Goal: Task Accomplishment & Management: Complete application form

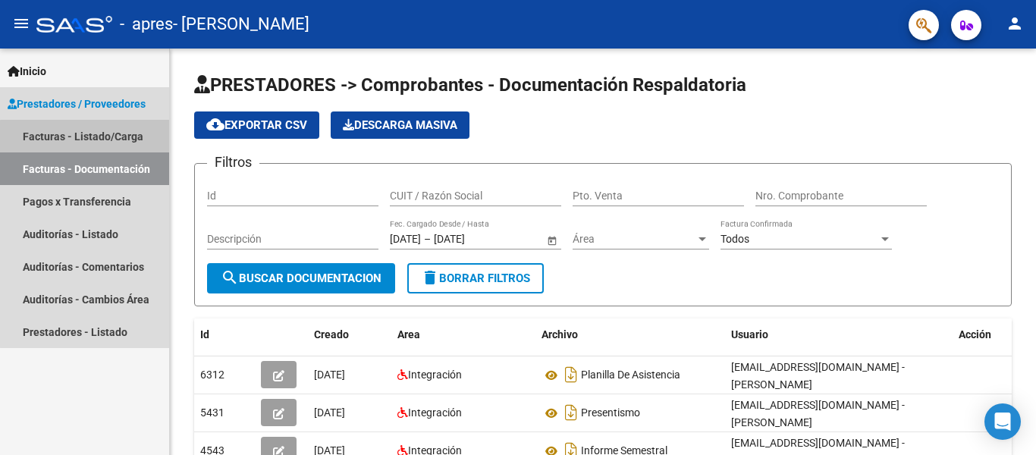
click at [93, 137] on link "Facturas - Listado/Carga" at bounding box center [84, 136] width 169 height 33
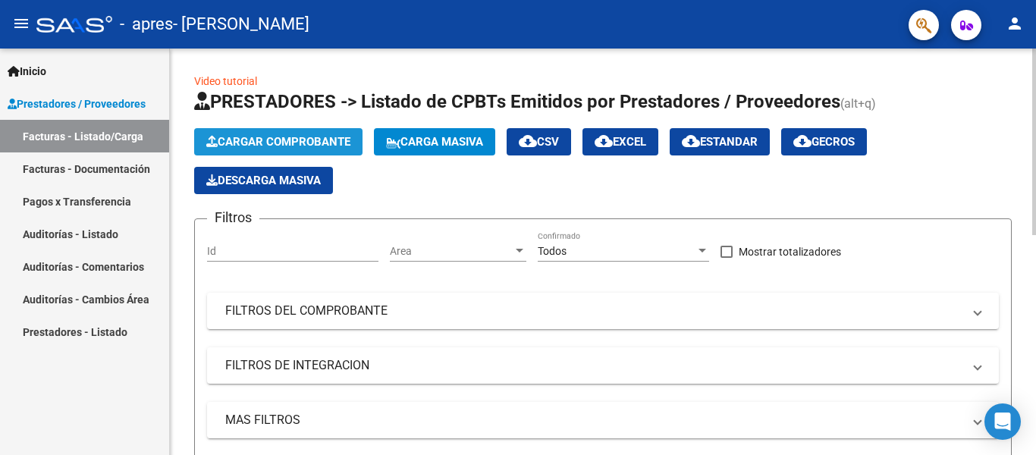
click at [290, 137] on span "Cargar Comprobante" at bounding box center [278, 142] width 144 height 14
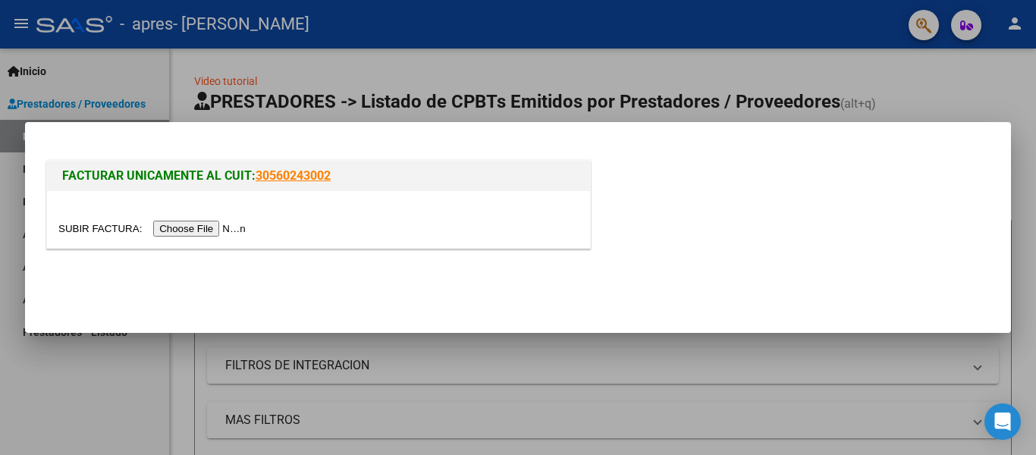
click at [170, 224] on input "file" at bounding box center [154, 229] width 192 height 16
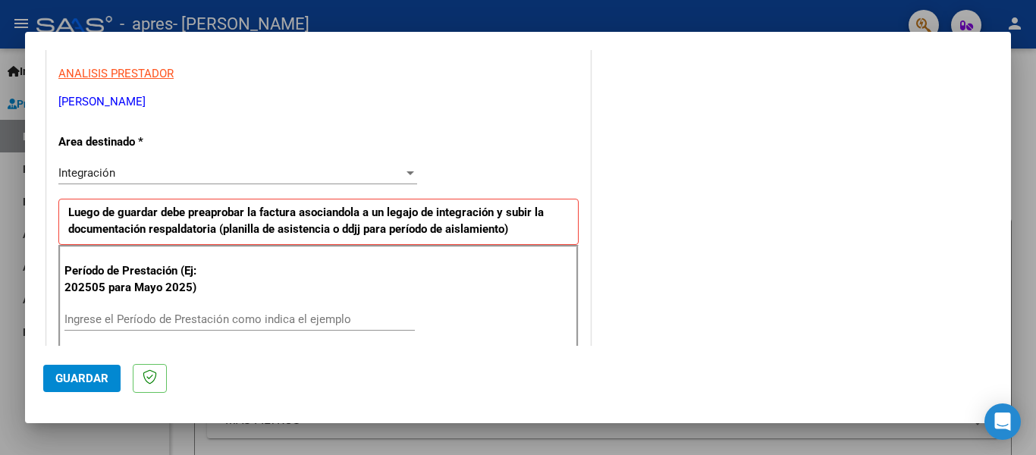
scroll to position [303, 0]
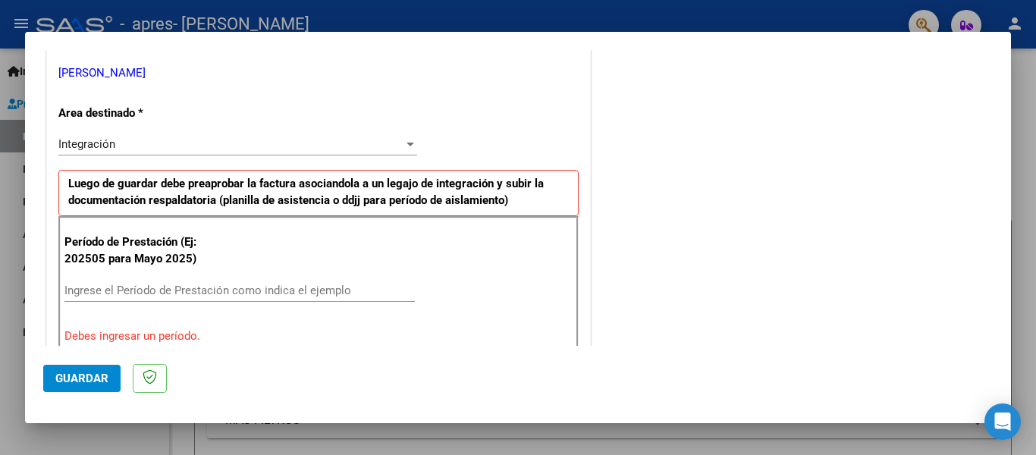
click at [88, 294] on input "Ingrese el Período de Prestación como indica el ejemplo" at bounding box center [239, 291] width 350 height 14
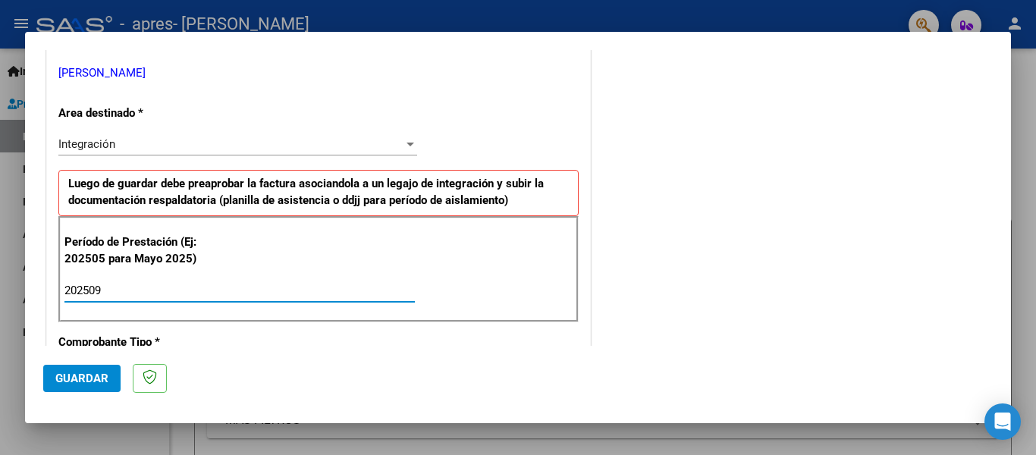
type input "202509"
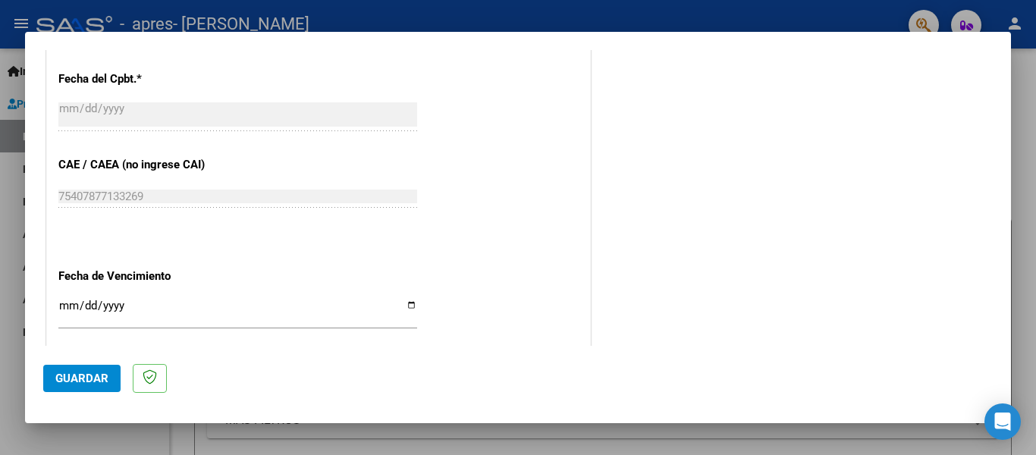
scroll to position [868, 0]
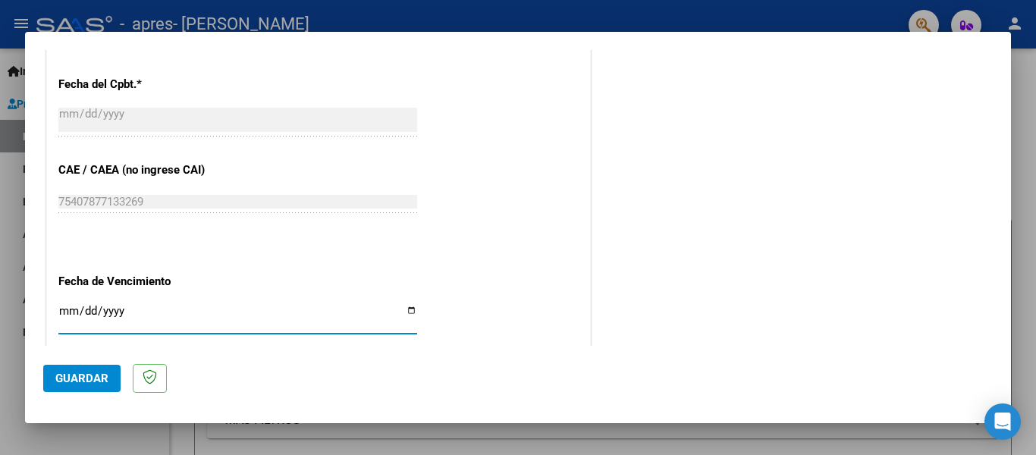
click at [406, 305] on input "Ingresar la fecha" at bounding box center [237, 317] width 359 height 24
type input "[DATE]"
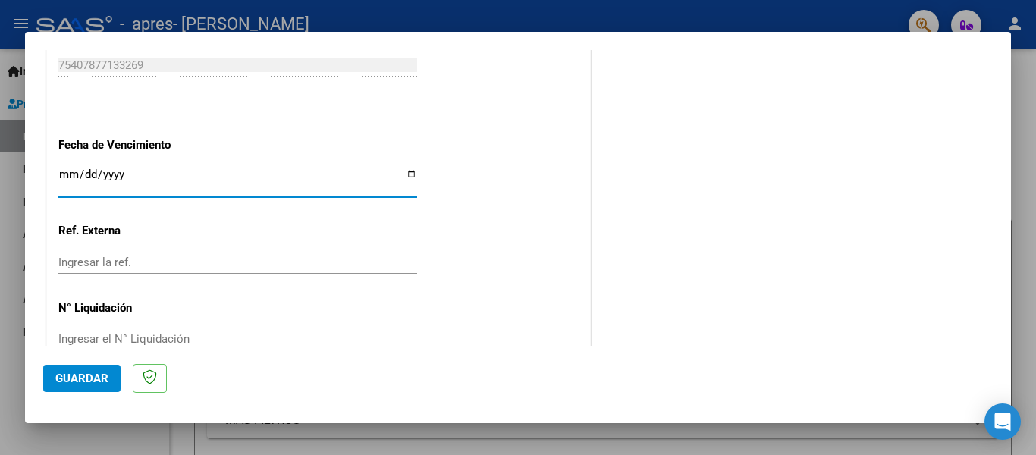
scroll to position [1020, 0]
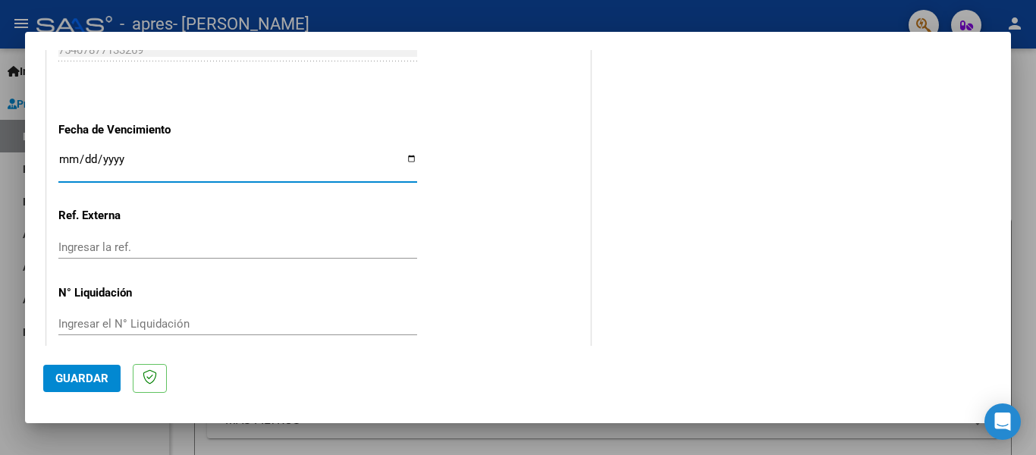
click at [83, 381] on span "Guardar" at bounding box center [81, 378] width 53 height 14
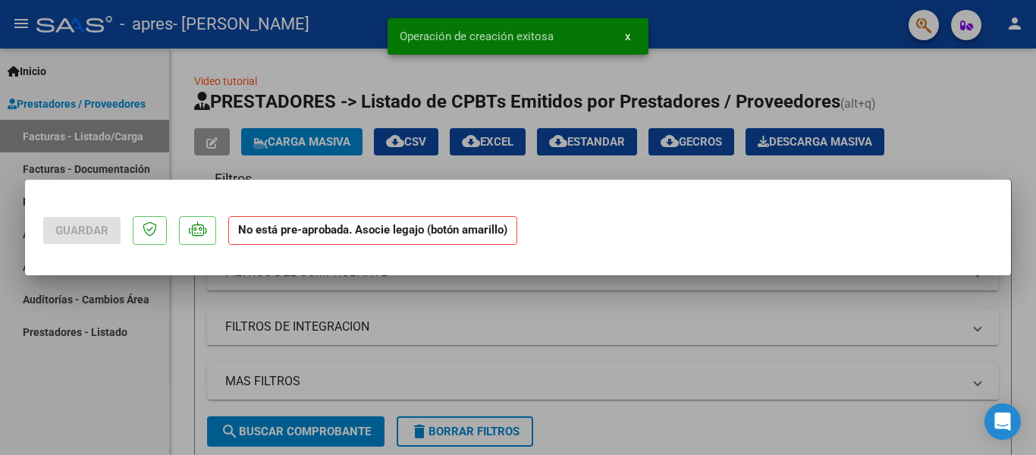
scroll to position [0, 0]
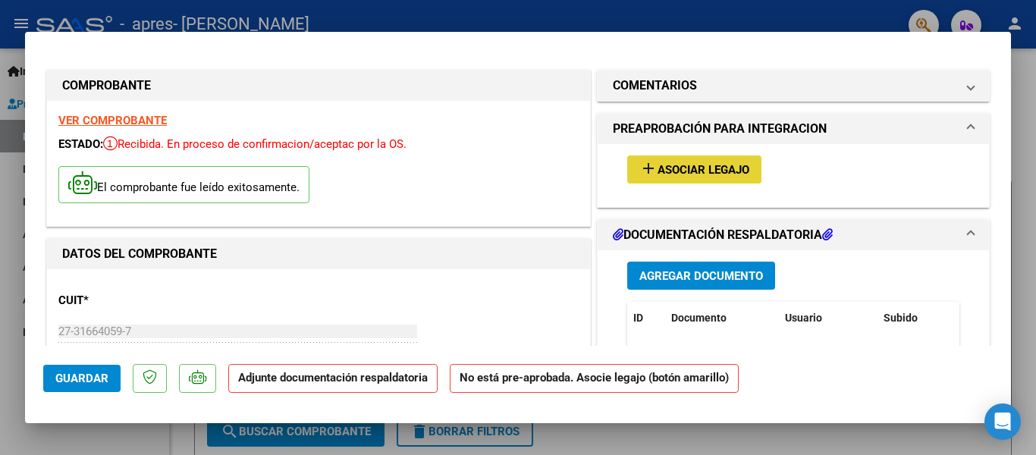
click at [639, 167] on mat-icon "add" at bounding box center [648, 168] width 18 height 18
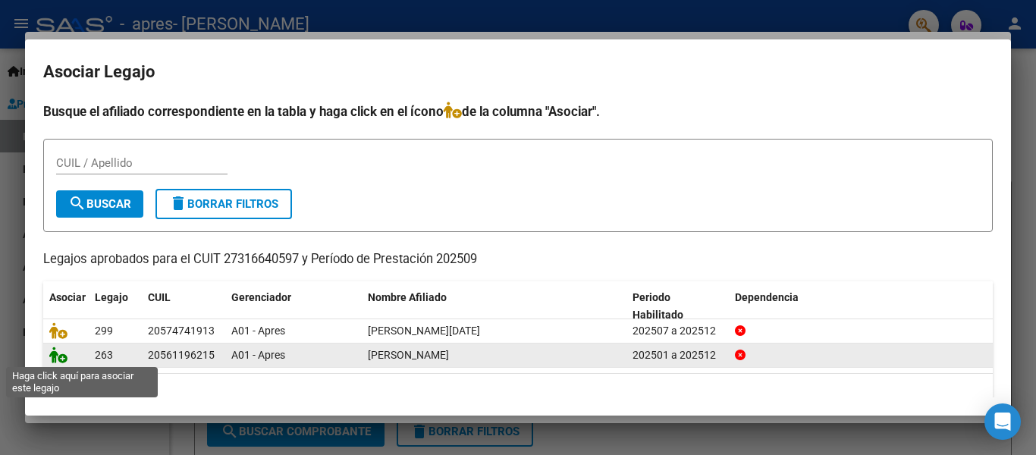
click at [52, 358] on icon at bounding box center [58, 354] width 18 height 17
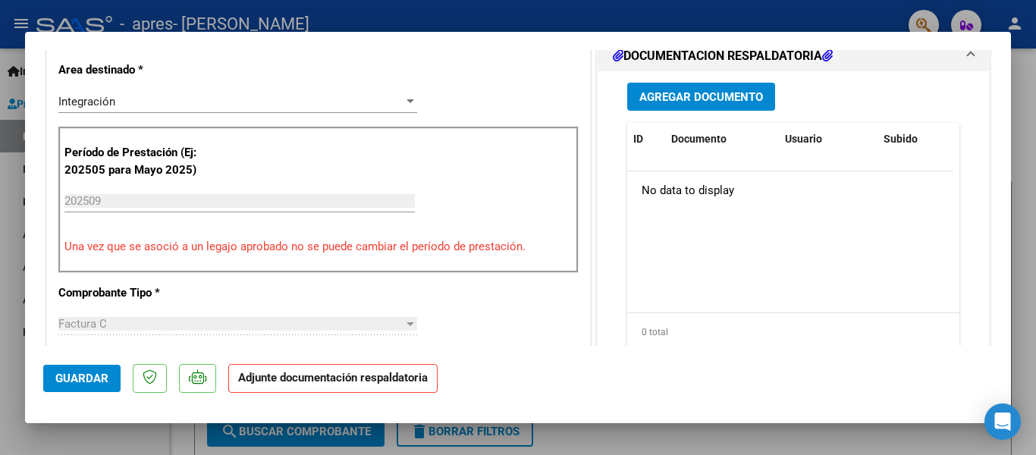
scroll to position [360, 0]
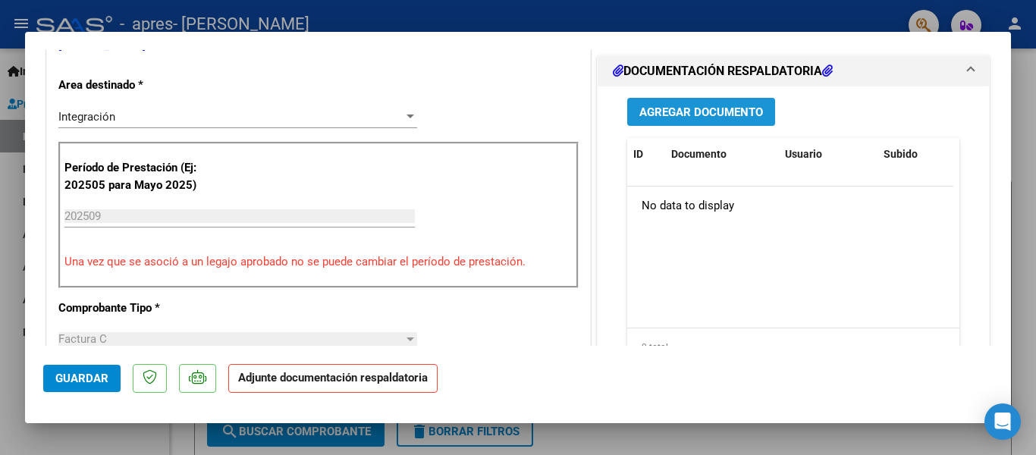
click at [666, 119] on span "Agregar Documento" at bounding box center [701, 112] width 124 height 14
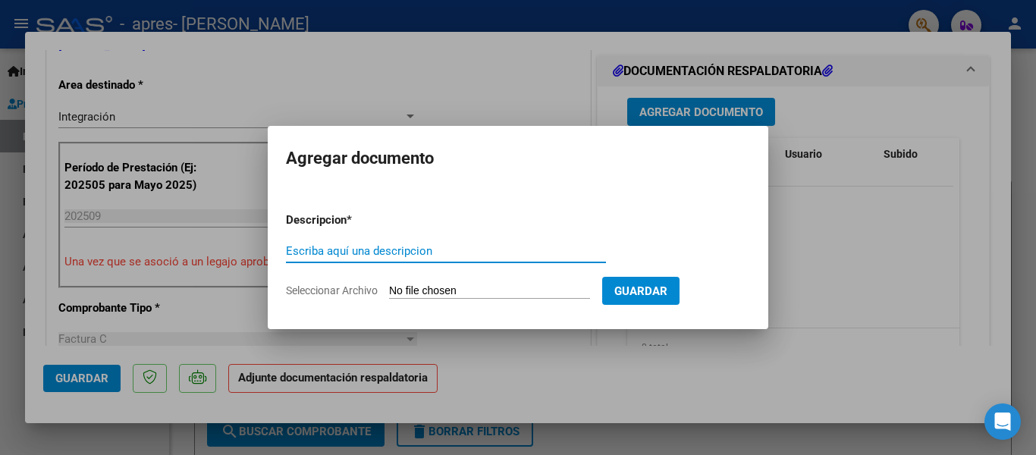
click at [364, 251] on input "Escriba aquí una descripcion" at bounding box center [446, 251] width 320 height 14
type input "Planilla de asistencia"
click at [430, 290] on input "Seleccionar Archivo" at bounding box center [489, 291] width 201 height 14
type input "C:\fakepath\Presentismo [PERSON_NAME] [DATE].jpeg"
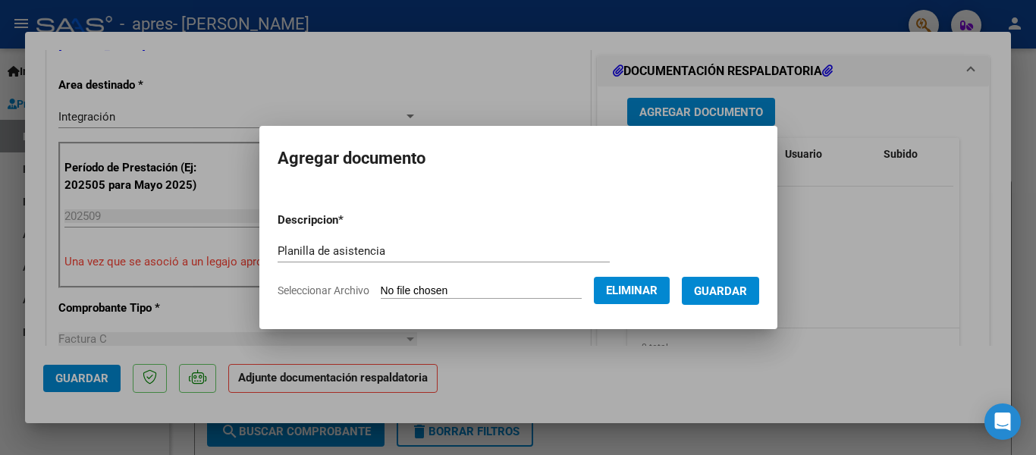
click at [730, 290] on span "Guardar" at bounding box center [720, 291] width 53 height 14
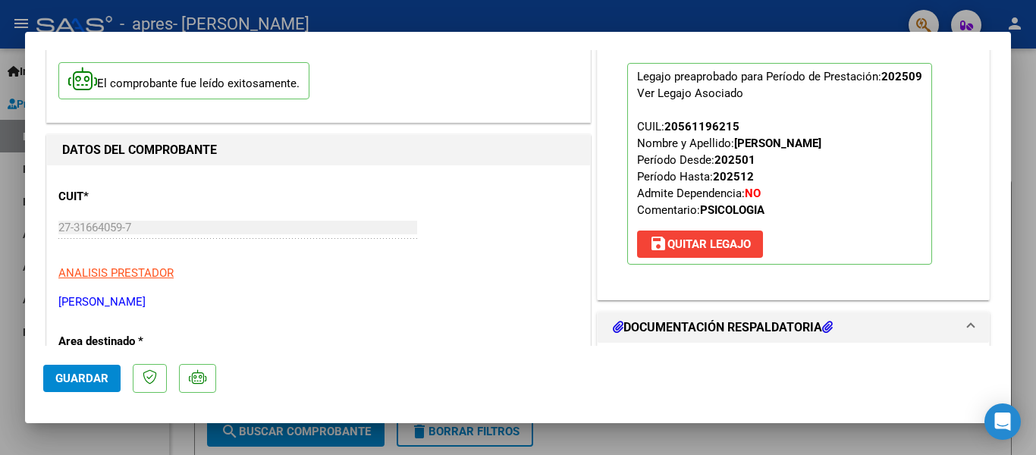
scroll to position [0, 0]
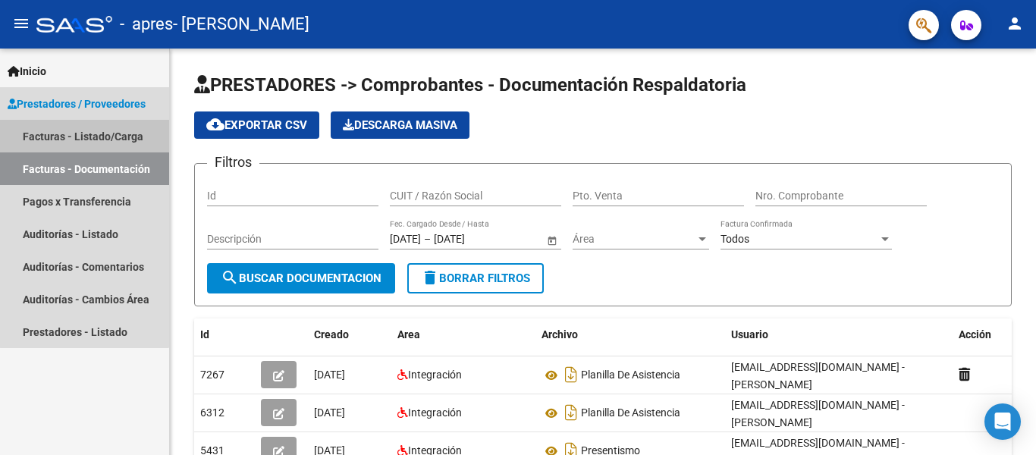
click at [84, 134] on link "Facturas - Listado/Carga" at bounding box center [84, 136] width 169 height 33
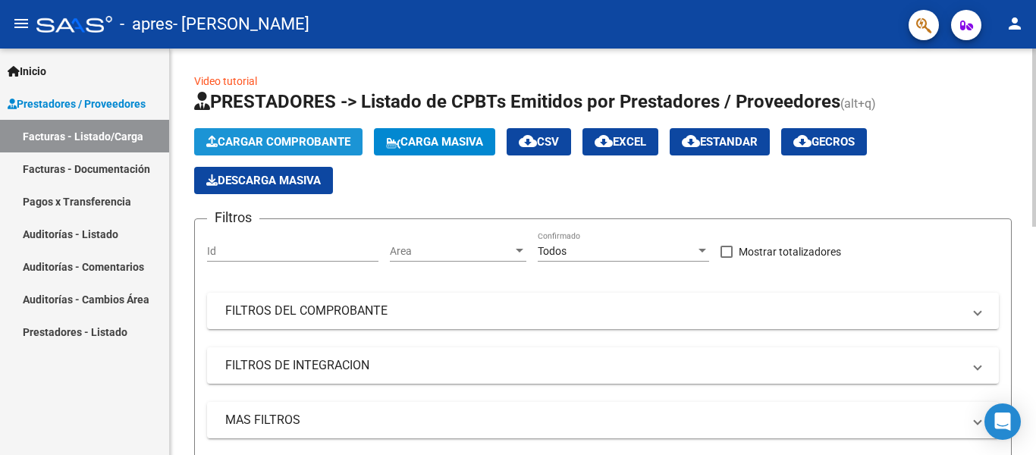
click at [304, 143] on span "Cargar Comprobante" at bounding box center [278, 142] width 144 height 14
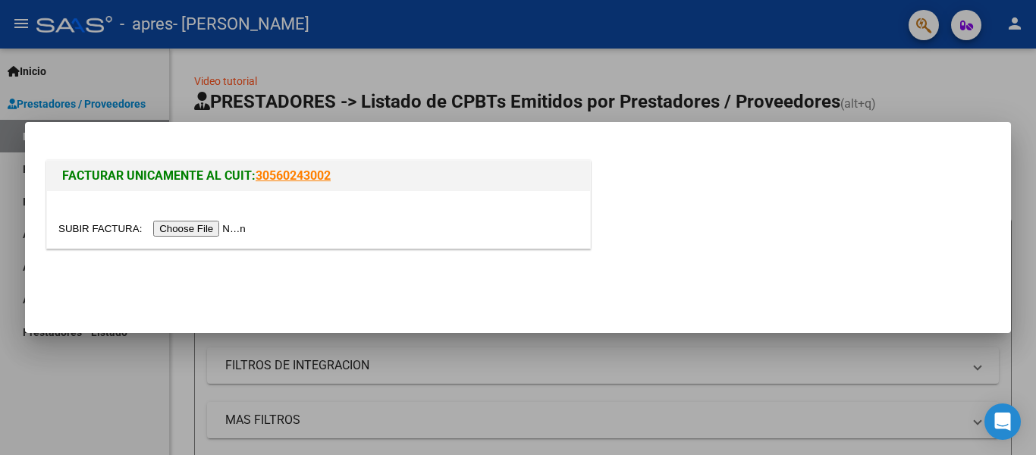
click at [223, 227] on input "file" at bounding box center [154, 229] width 192 height 16
click at [194, 227] on input "file" at bounding box center [154, 229] width 192 height 16
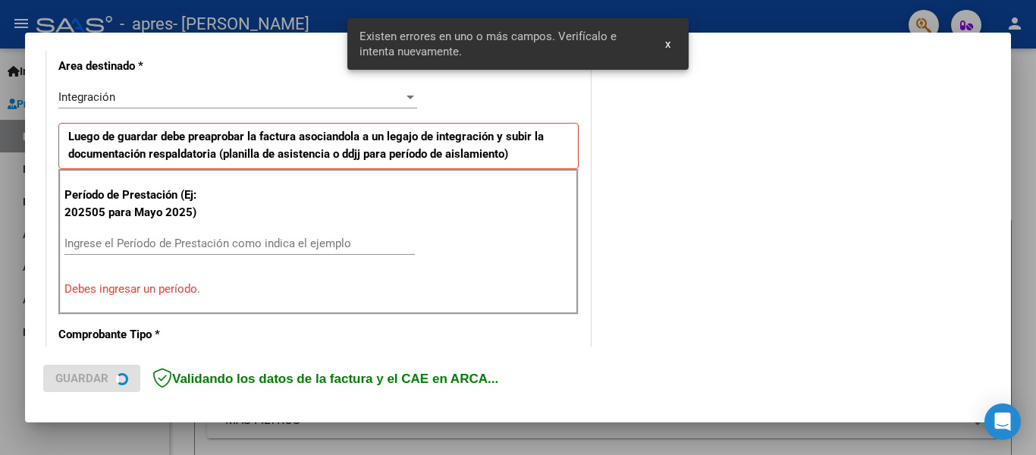
scroll to position [352, 0]
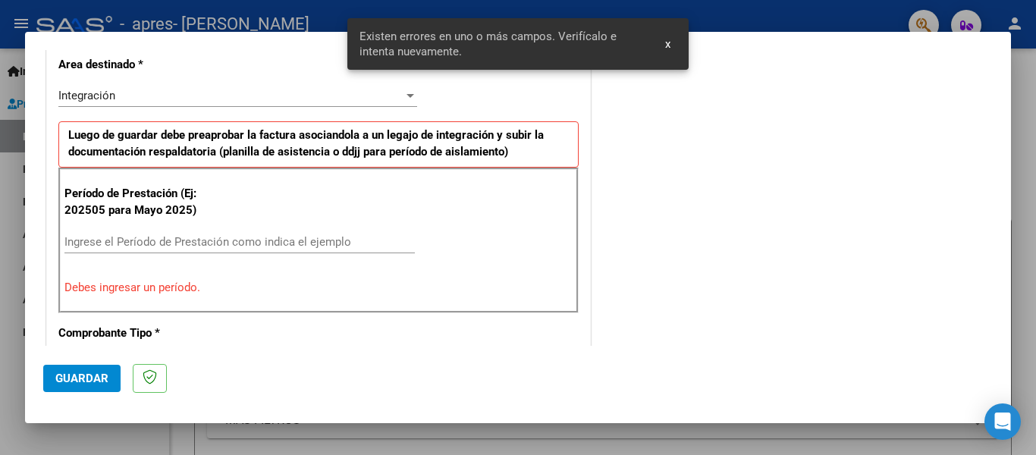
click at [94, 241] on input "Ingrese el Período de Prestación como indica el ejemplo" at bounding box center [239, 242] width 350 height 14
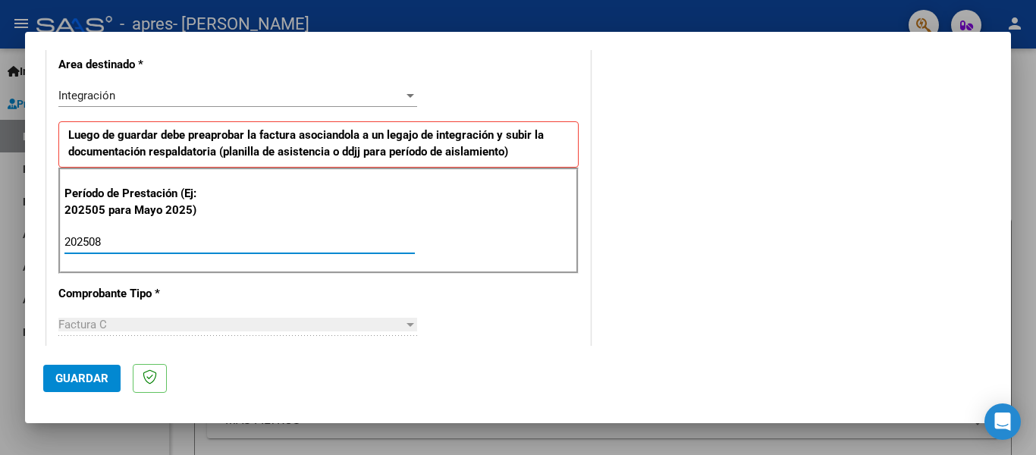
type input "202508"
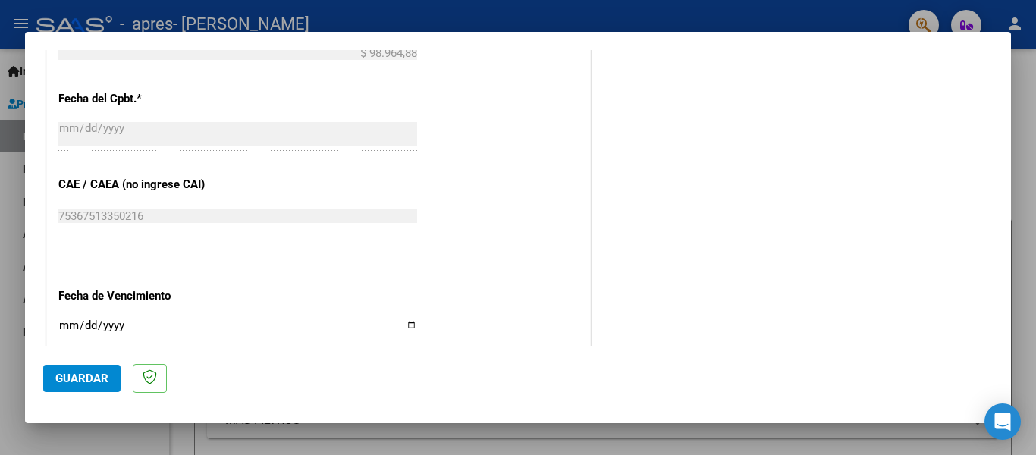
scroll to position [910, 0]
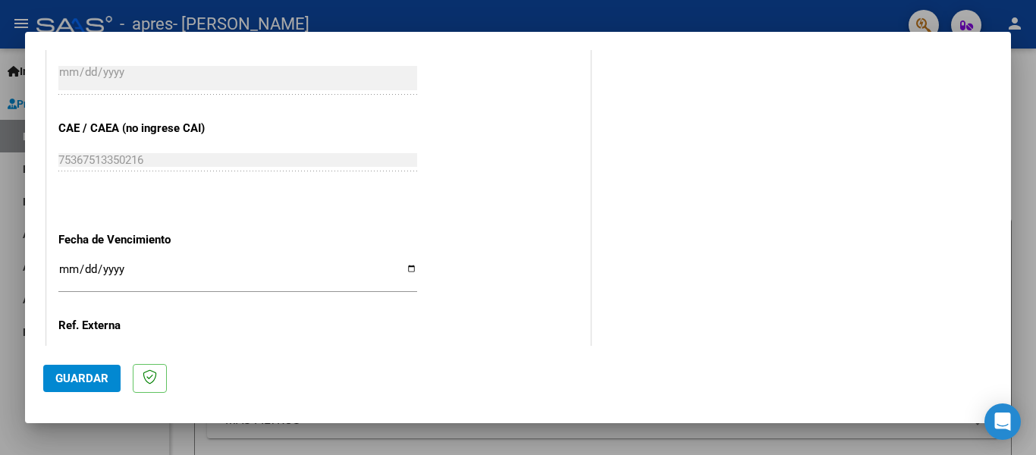
click at [400, 263] on input "Ingresar la fecha" at bounding box center [237, 275] width 359 height 24
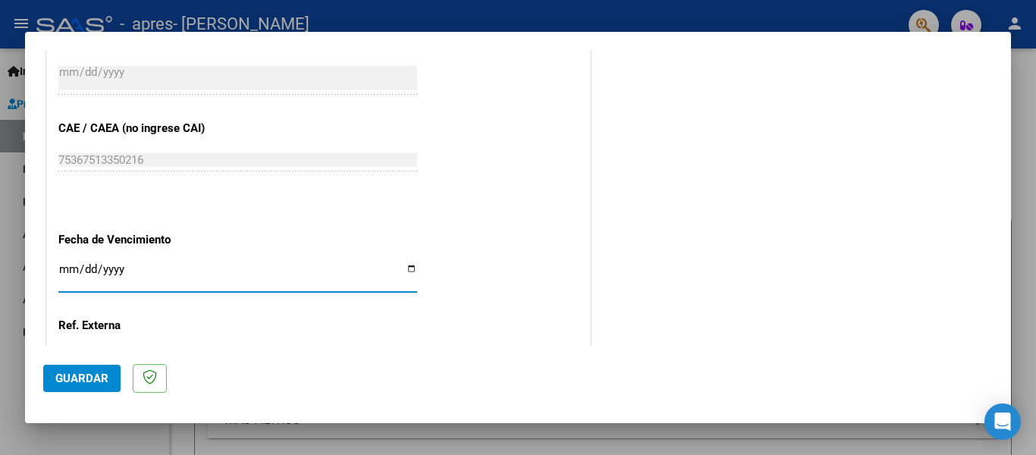
type input "[DATE]"
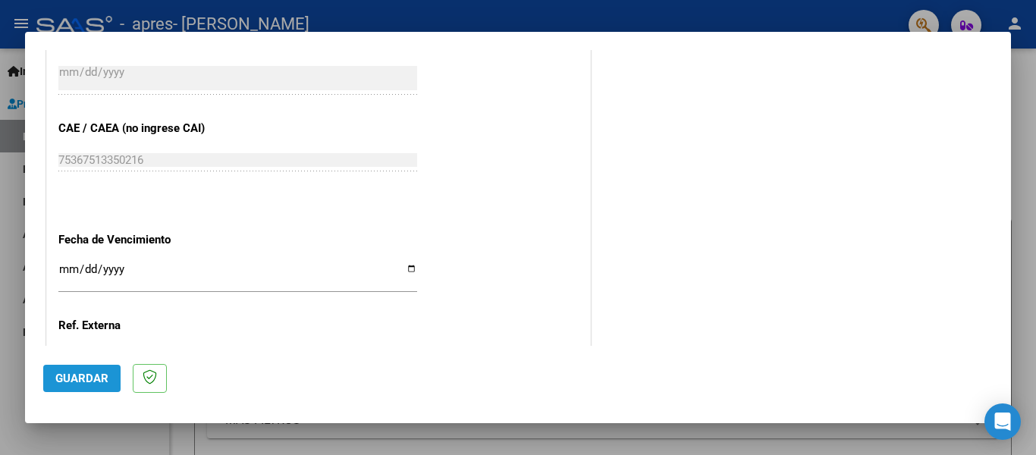
click at [78, 379] on span "Guardar" at bounding box center [81, 378] width 53 height 14
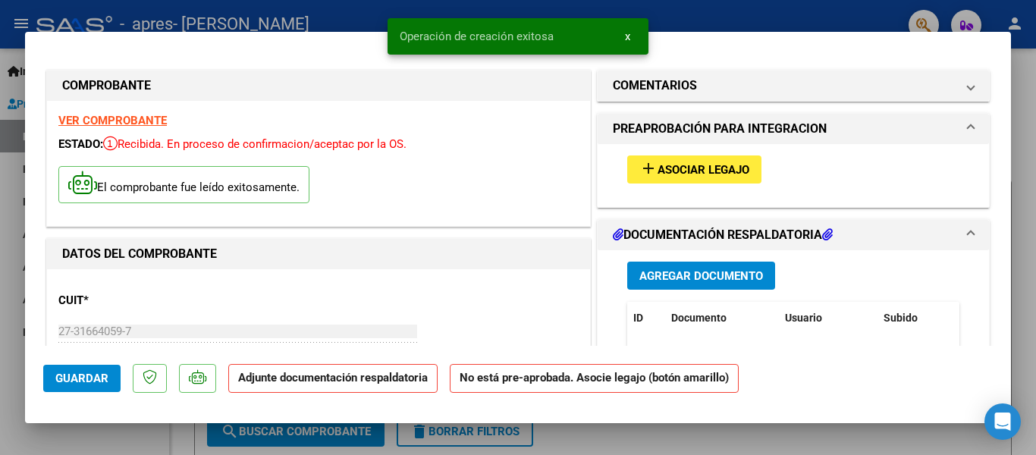
click at [642, 166] on mat-icon "add" at bounding box center [648, 168] width 18 height 18
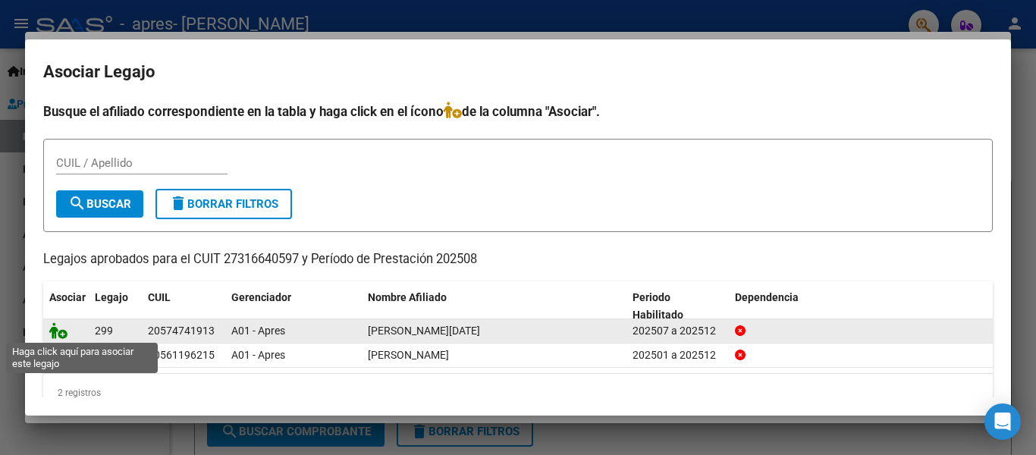
click at [55, 332] on icon at bounding box center [58, 330] width 18 height 17
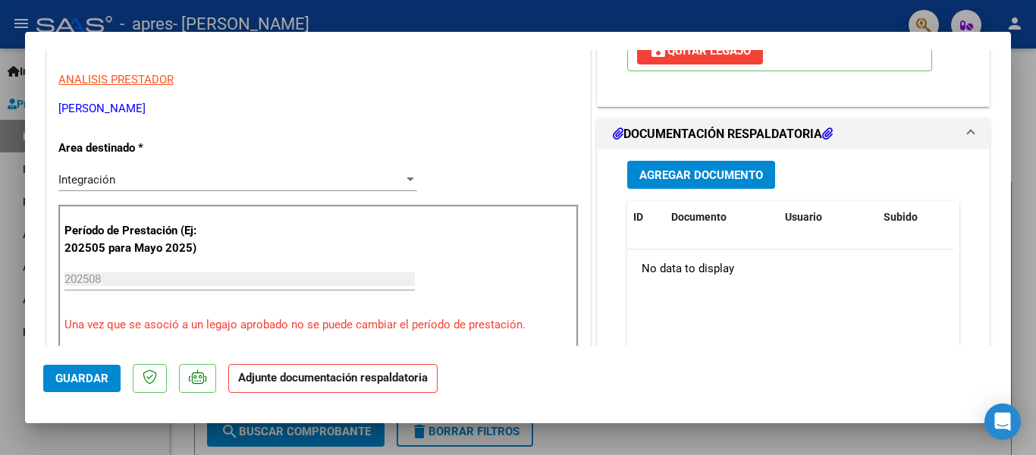
scroll to position [303, 0]
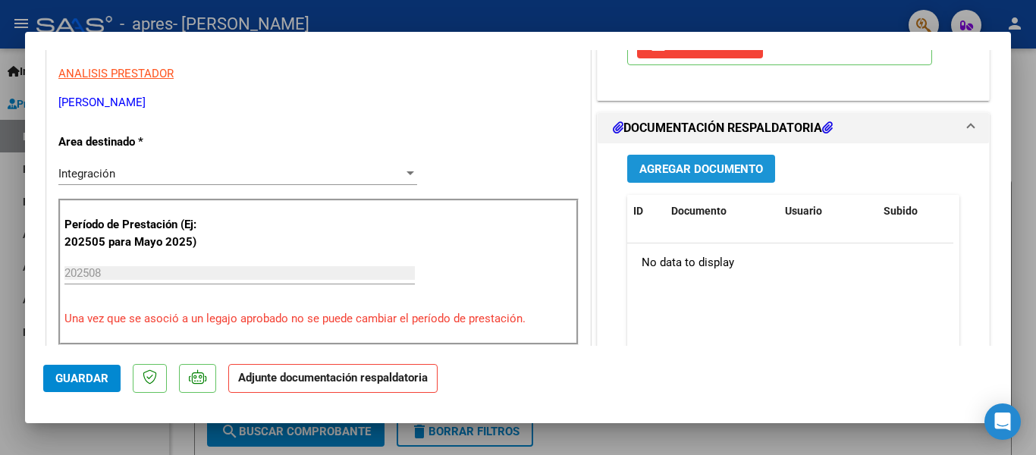
click at [703, 162] on span "Agregar Documento" at bounding box center [701, 169] width 124 height 14
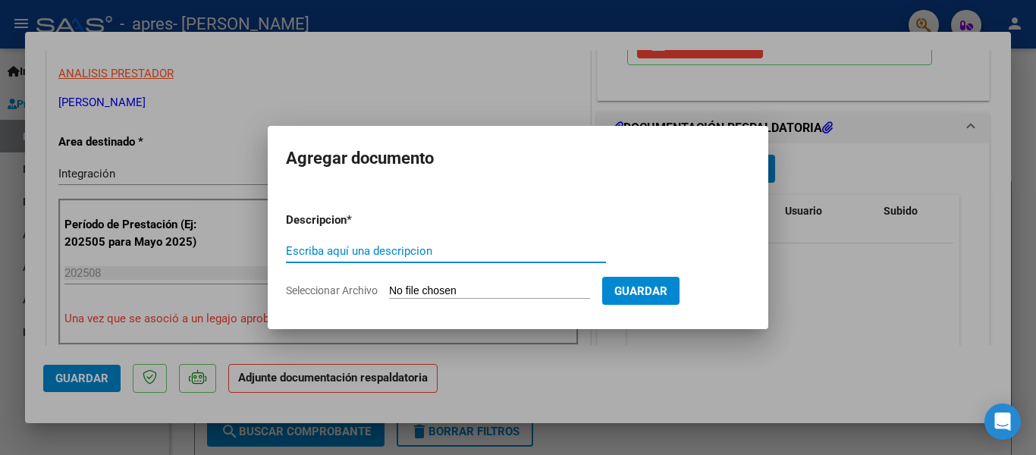
click at [309, 247] on input "Escriba aquí una descripcion" at bounding box center [446, 251] width 320 height 14
type input "Planilla de asistencia"
click at [411, 289] on input "Seleccionar Archivo" at bounding box center [489, 291] width 201 height 14
type input "C:\fakepath\Presentismo [DATE][PERSON_NAME].jpeg"
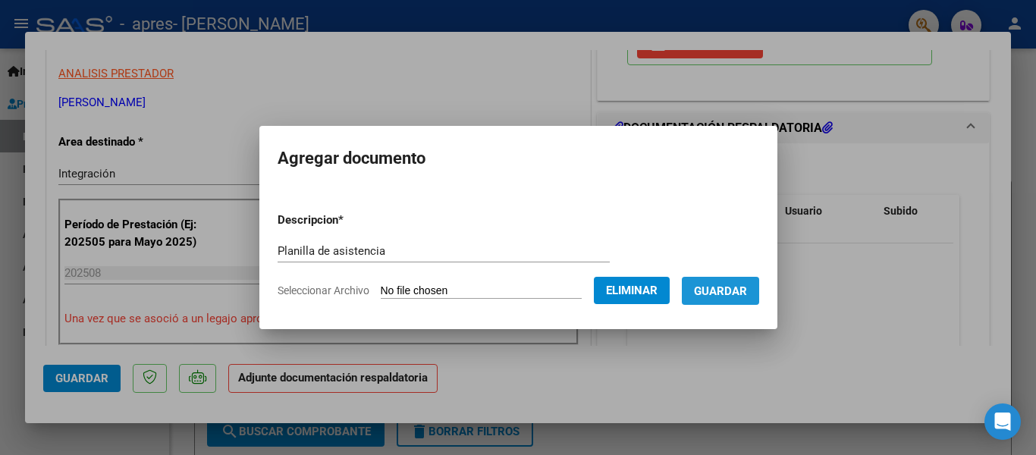
click at [748, 280] on button "Guardar" at bounding box center [720, 291] width 77 height 28
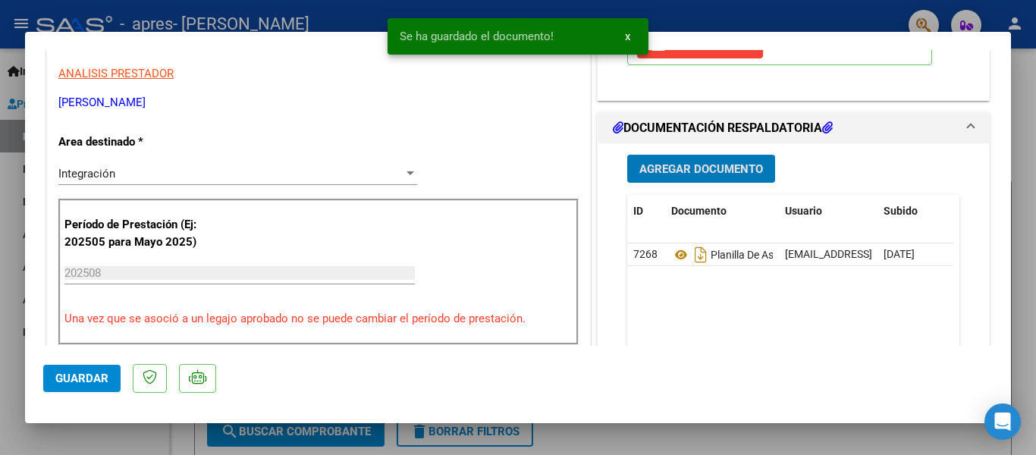
click at [42, 20] on div at bounding box center [518, 227] width 1036 height 455
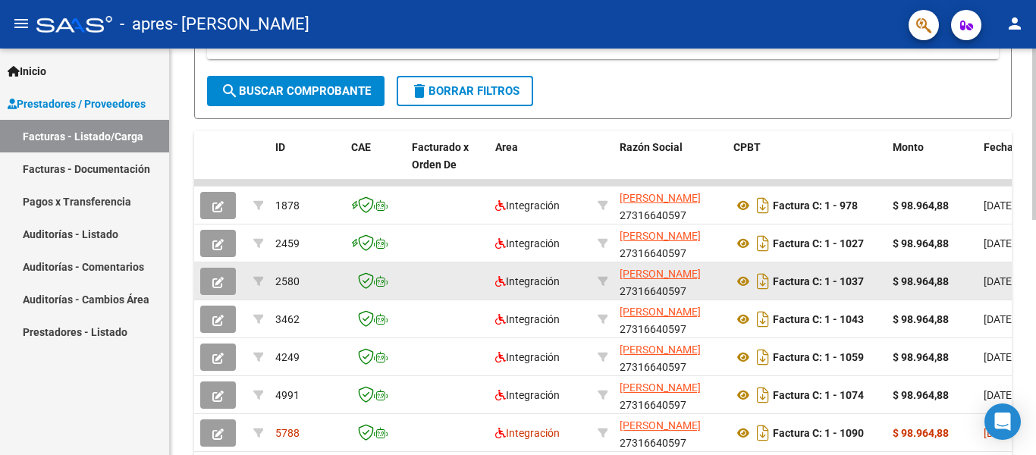
scroll to position [0, 0]
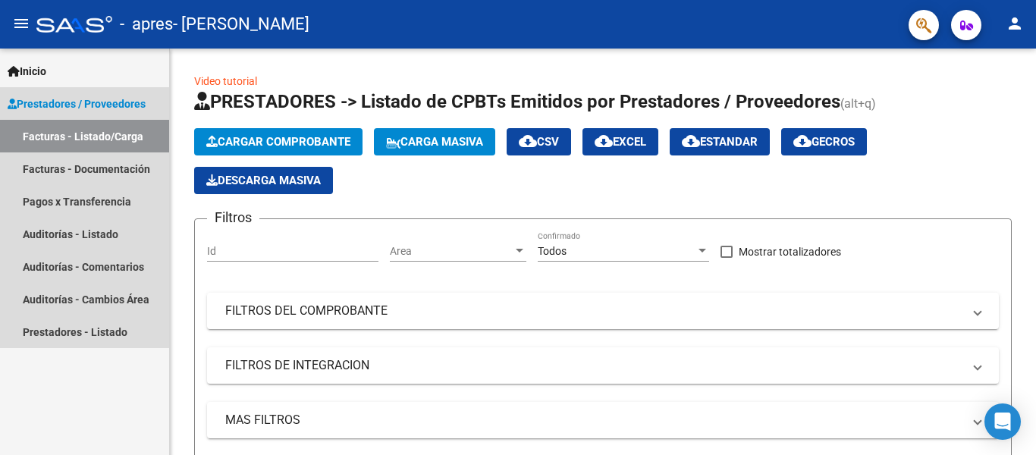
click at [111, 127] on link "Facturas - Listado/Carga" at bounding box center [84, 136] width 169 height 33
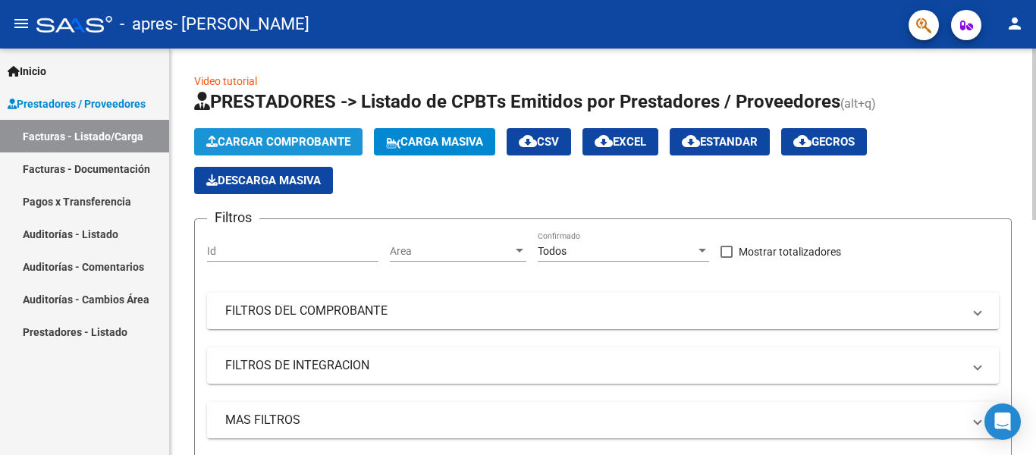
click at [274, 139] on span "Cargar Comprobante" at bounding box center [278, 142] width 144 height 14
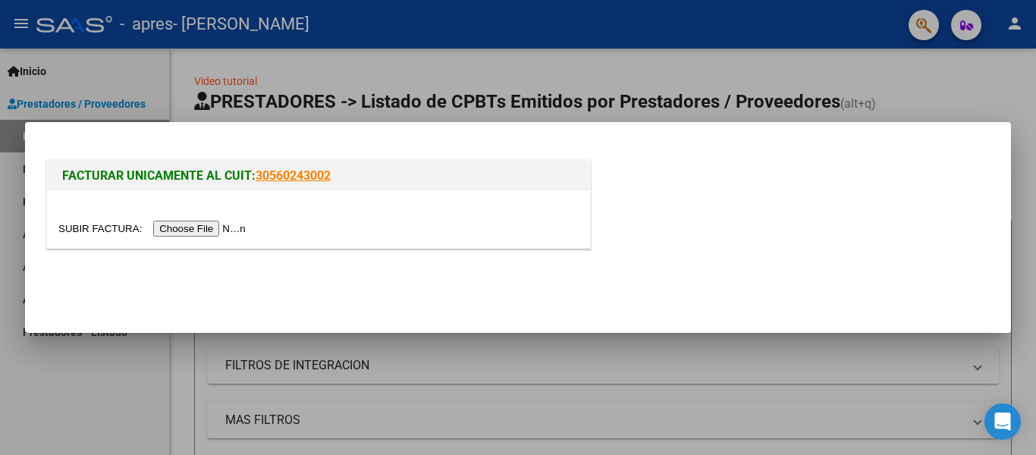
click at [100, 83] on div at bounding box center [518, 227] width 1036 height 455
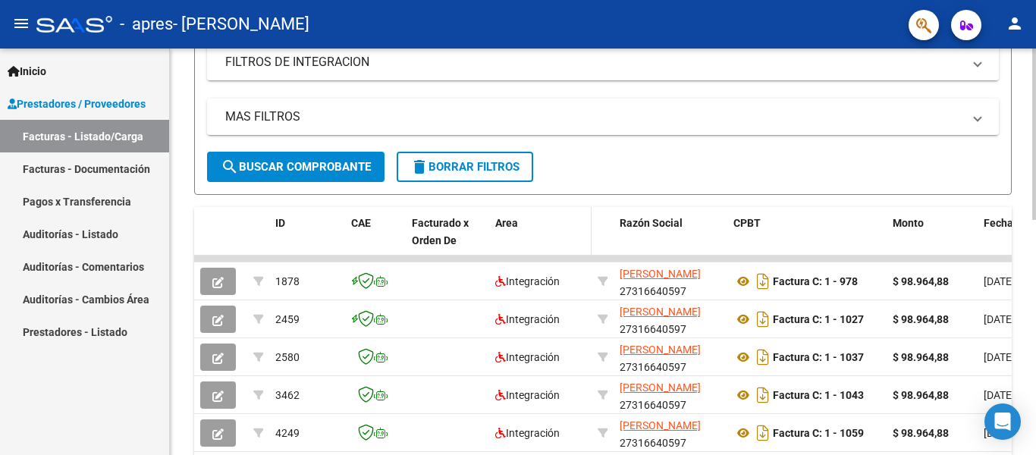
scroll to position [556, 0]
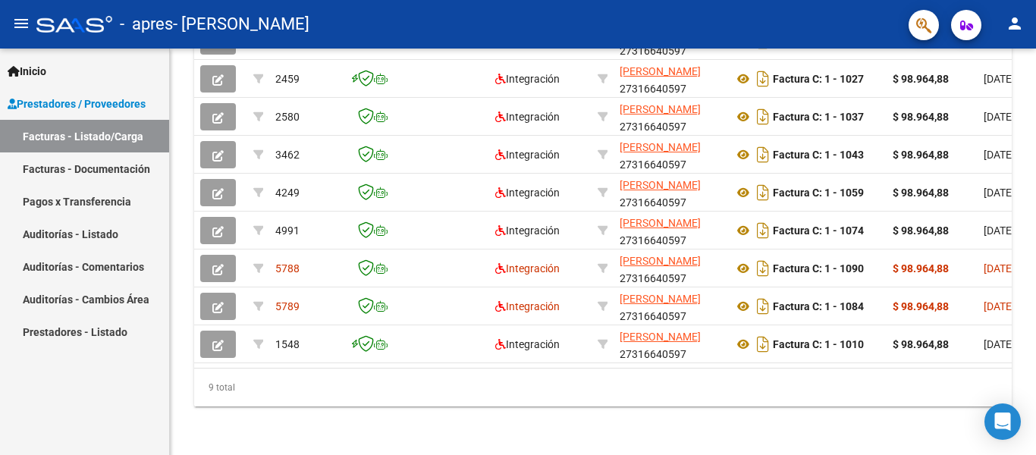
click at [97, 167] on link "Facturas - Documentación" at bounding box center [84, 168] width 169 height 33
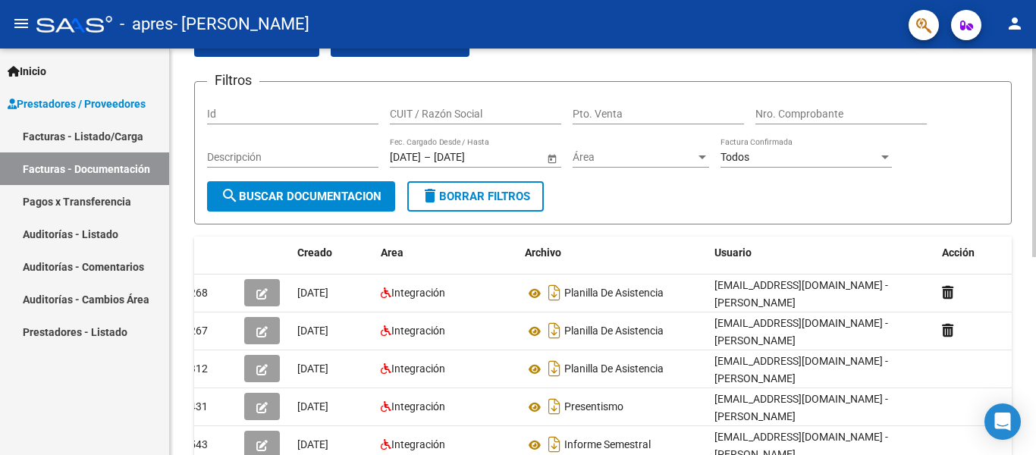
scroll to position [6, 0]
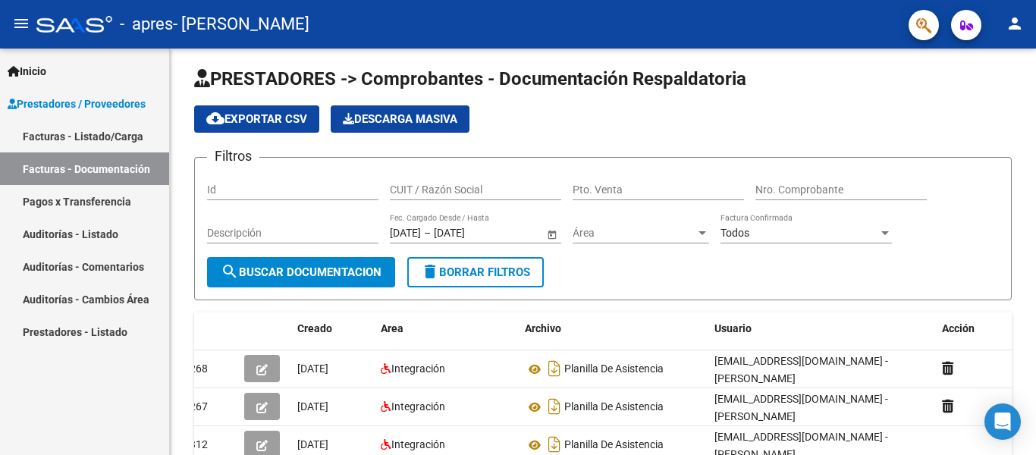
click at [72, 133] on link "Facturas - Listado/Carga" at bounding box center [84, 136] width 169 height 33
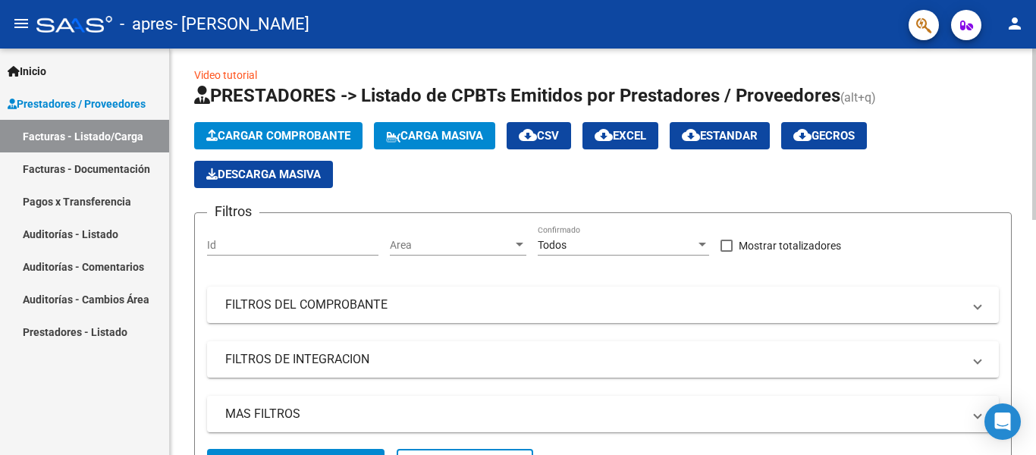
click at [233, 129] on span "Cargar Comprobante" at bounding box center [278, 136] width 144 height 14
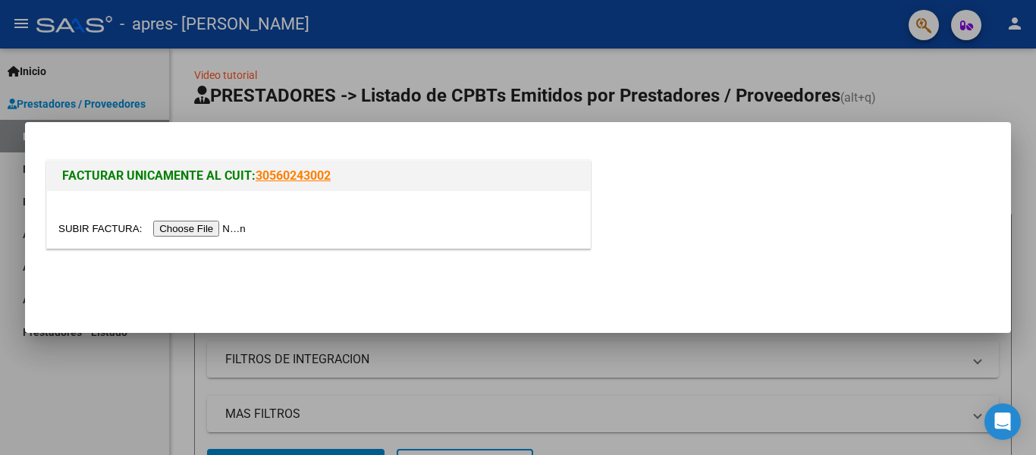
click at [197, 224] on input "file" at bounding box center [154, 229] width 192 height 16
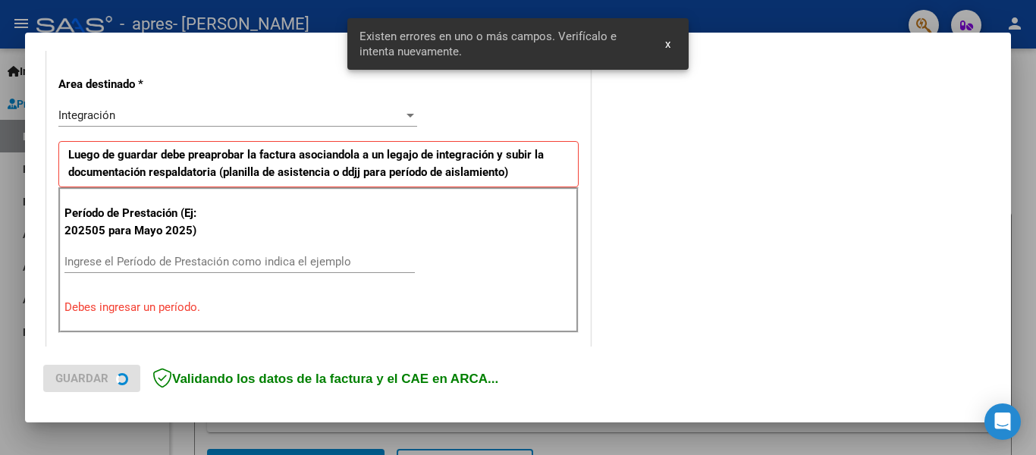
scroll to position [352, 0]
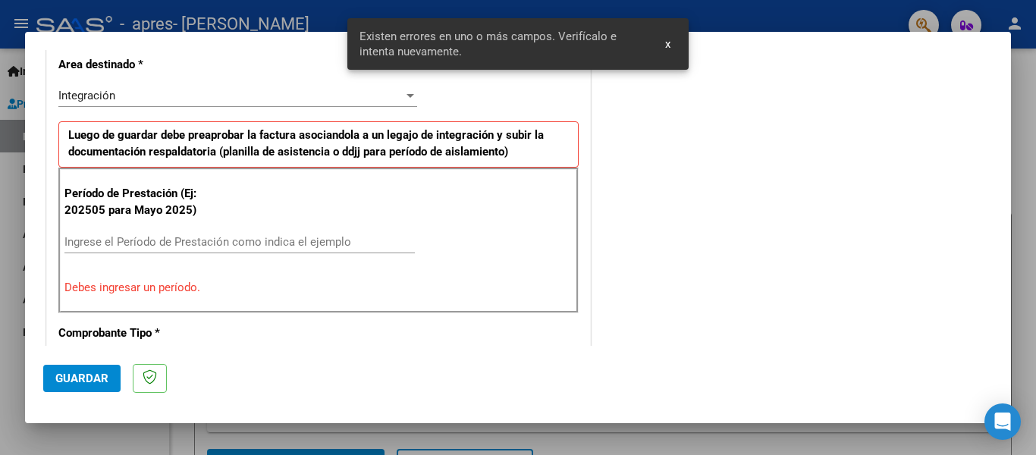
click at [136, 240] on input "Ingrese el Período de Prestación como indica el ejemplo" at bounding box center [239, 242] width 350 height 14
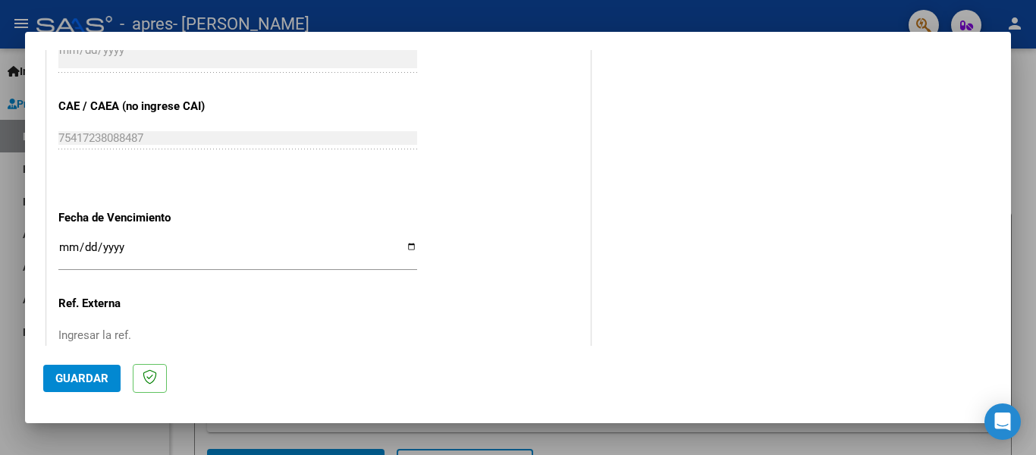
scroll to position [958, 0]
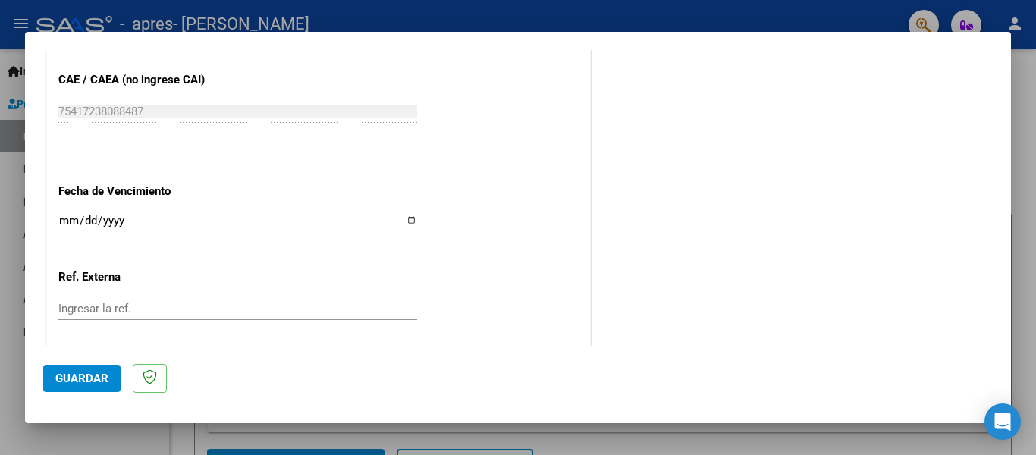
type input "202509"
click at [407, 215] on input "Ingresar la fecha" at bounding box center [237, 227] width 359 height 24
type input "[DATE]"
click at [71, 374] on span "Guardar" at bounding box center [81, 378] width 53 height 14
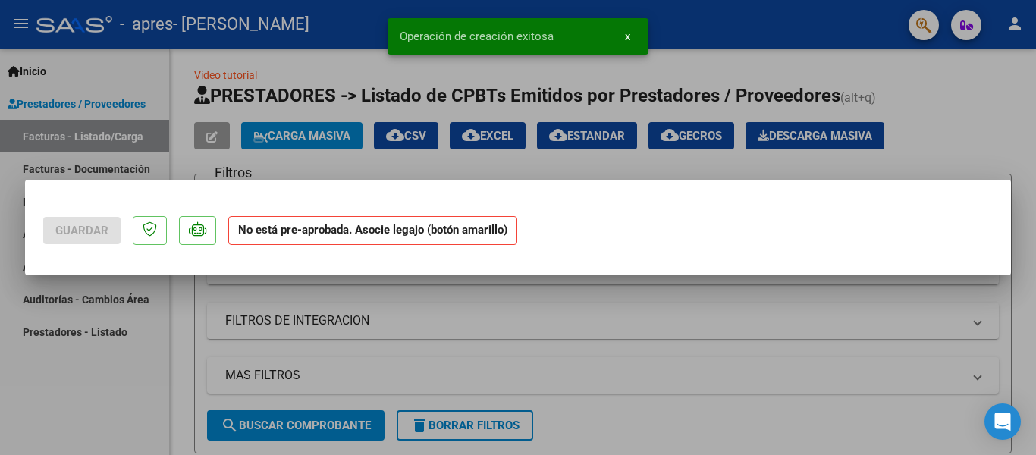
scroll to position [0, 0]
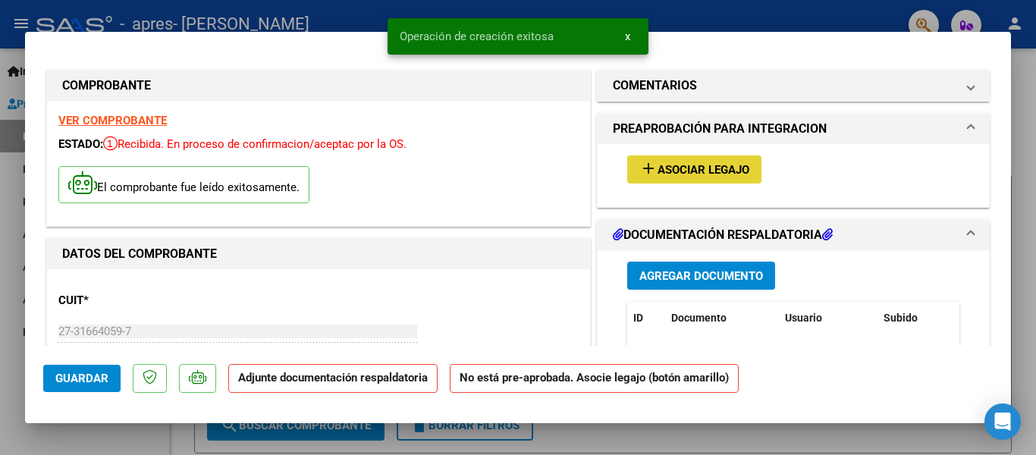
click at [639, 162] on mat-icon "add" at bounding box center [648, 168] width 18 height 18
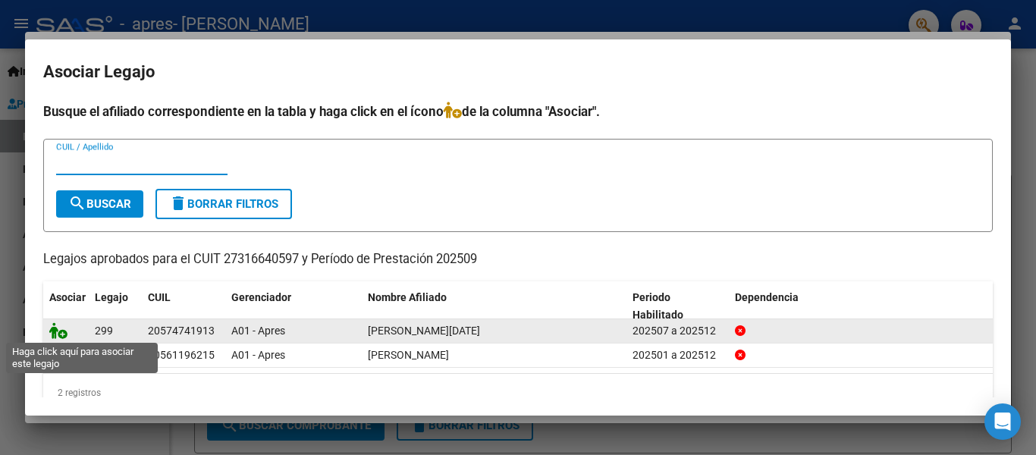
click at [59, 331] on icon at bounding box center [58, 330] width 18 height 17
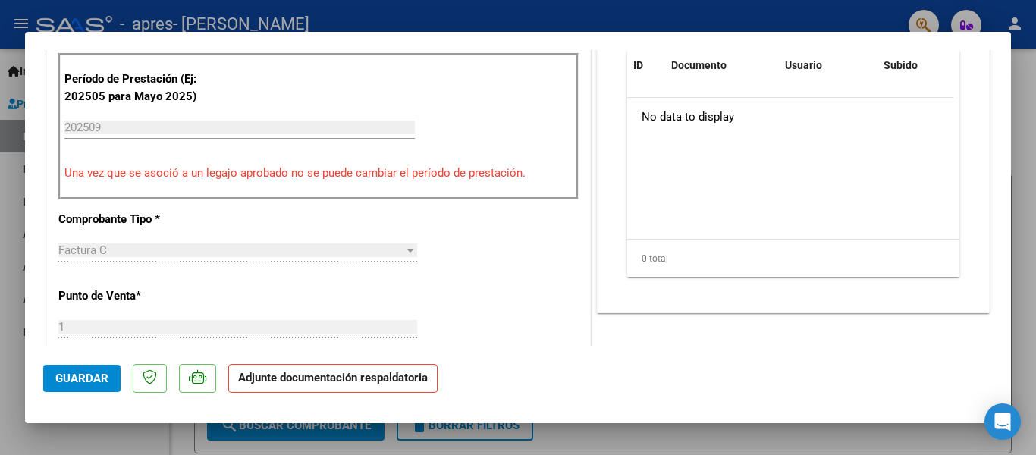
scroll to position [379, 0]
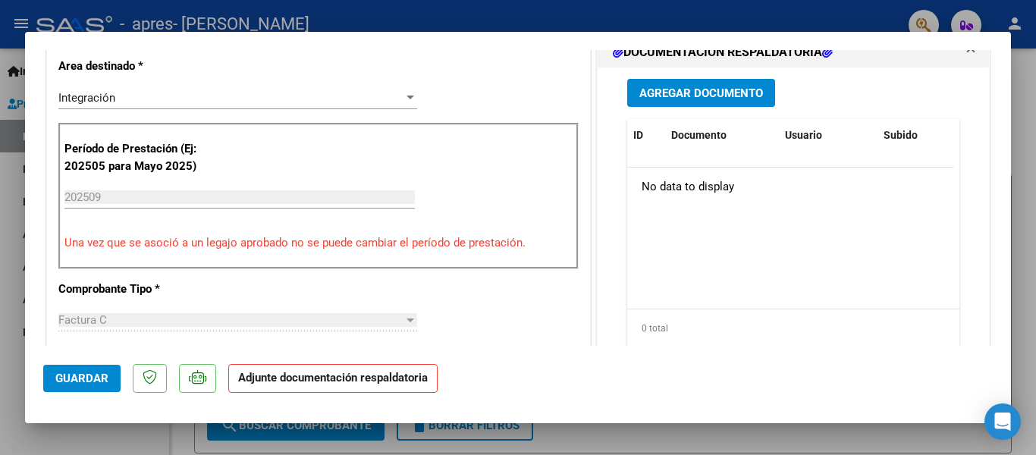
click at [710, 97] on span "Agregar Documento" at bounding box center [701, 93] width 124 height 14
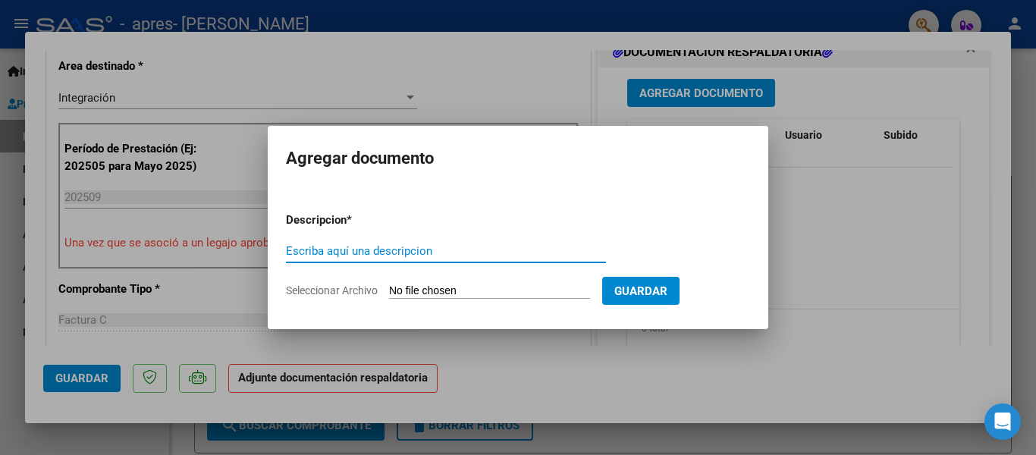
click at [496, 257] on input "Escriba aquí una descripcion" at bounding box center [446, 251] width 320 height 14
type input "Planilla de asistencia"
click at [426, 282] on form "Descripcion * Planilla de asistencia Escriba aquí una descripcion Seleccionar A…" at bounding box center [518, 255] width 464 height 111
click at [409, 293] on input "Seleccionar Archivo" at bounding box center [489, 291] width 201 height 14
type input "C:\fakepath\Presentismo [DATE][PERSON_NAME].jpeg"
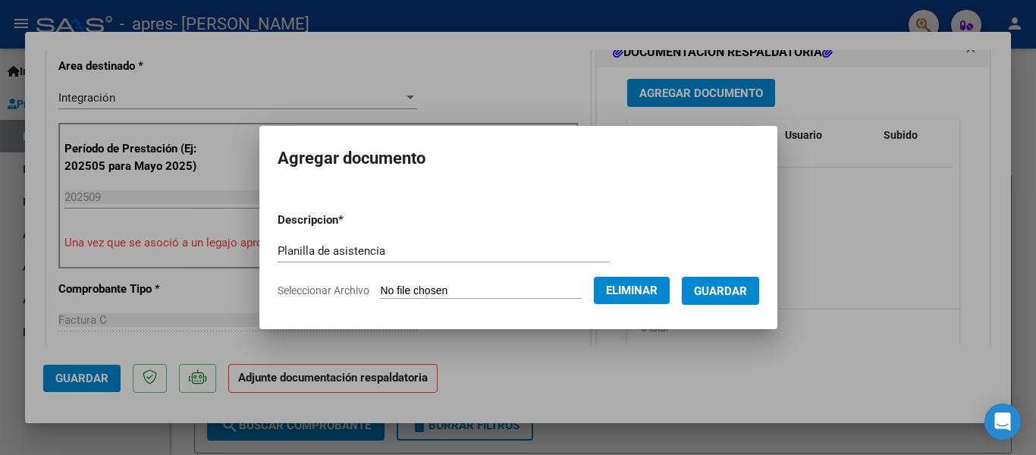
click at [744, 286] on span "Guardar" at bounding box center [720, 291] width 53 height 14
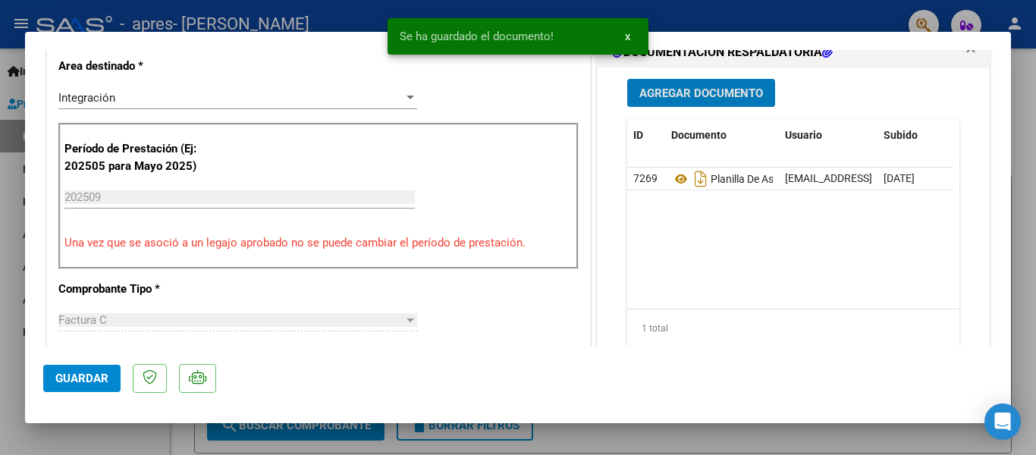
click at [17, 17] on div at bounding box center [518, 227] width 1036 height 455
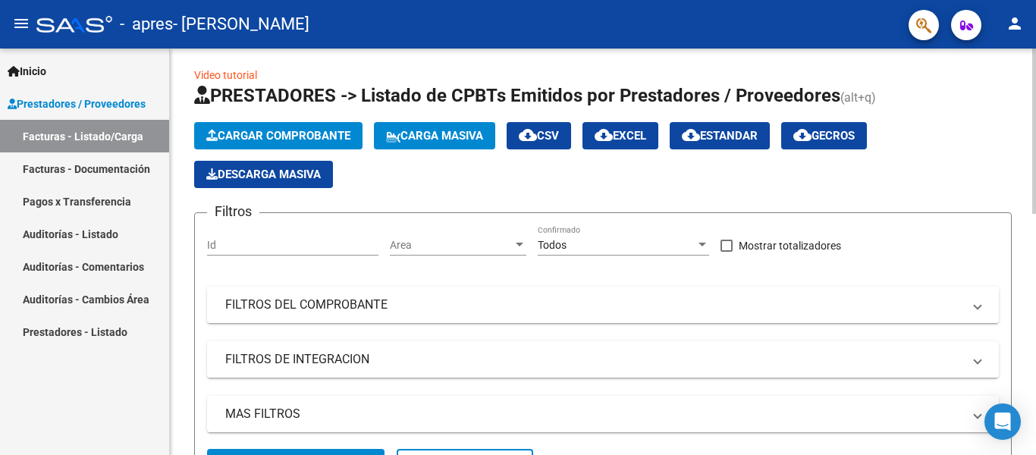
drag, startPoint x: 436, startPoint y: 223, endPoint x: 436, endPoint y: 265, distance: 41.7
click at [436, 265] on form "Filtros Id Area Area Todos Confirmado Mostrar totalizadores FILTROS DEL COMPROB…" at bounding box center [602, 352] width 817 height 280
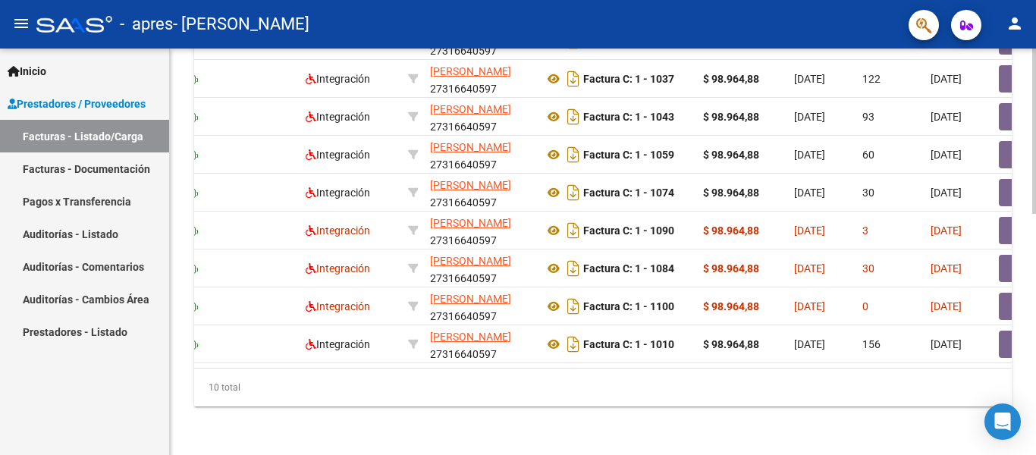
scroll to position [0, 288]
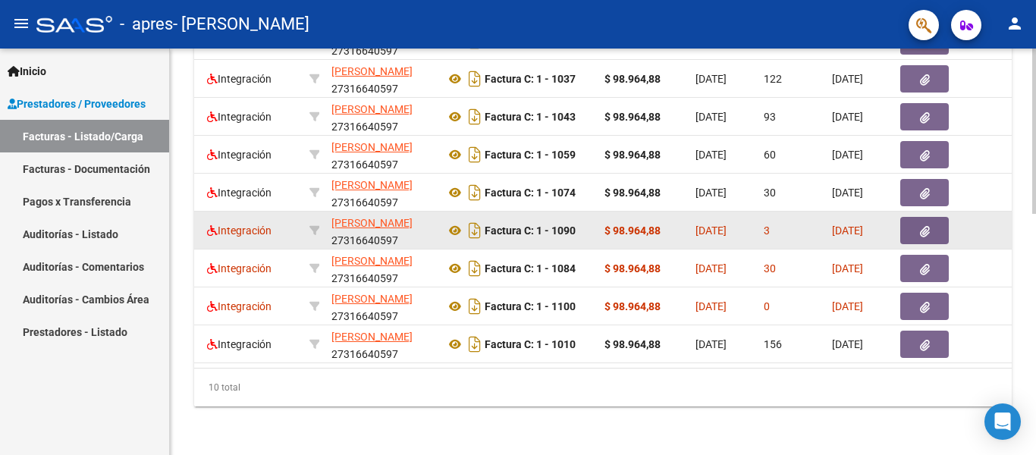
click at [754, 218] on datatable-body-cell "[DATE]" at bounding box center [723, 230] width 68 height 37
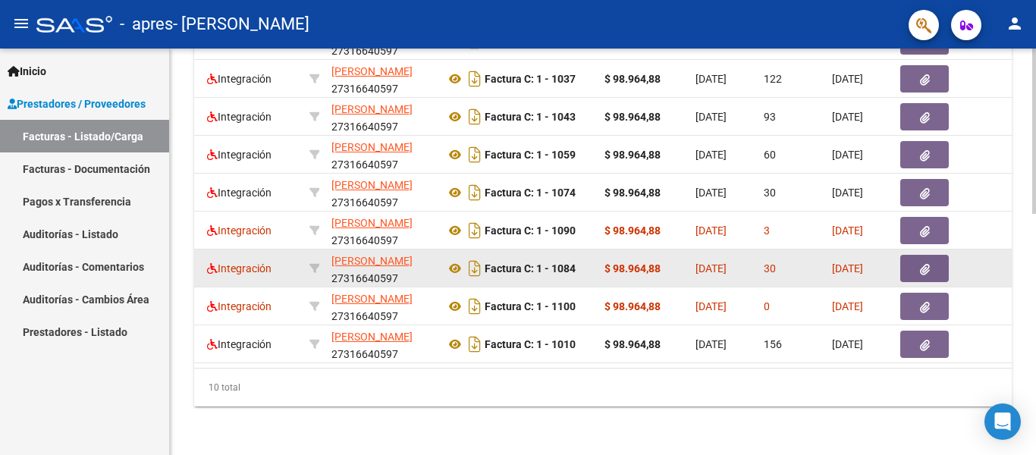
scroll to position [0, 0]
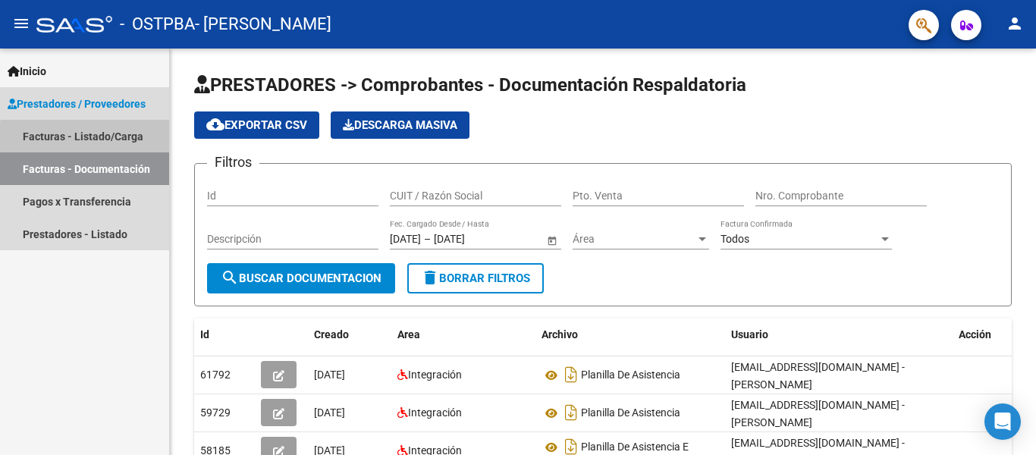
click at [102, 139] on link "Facturas - Listado/Carga" at bounding box center [84, 136] width 169 height 33
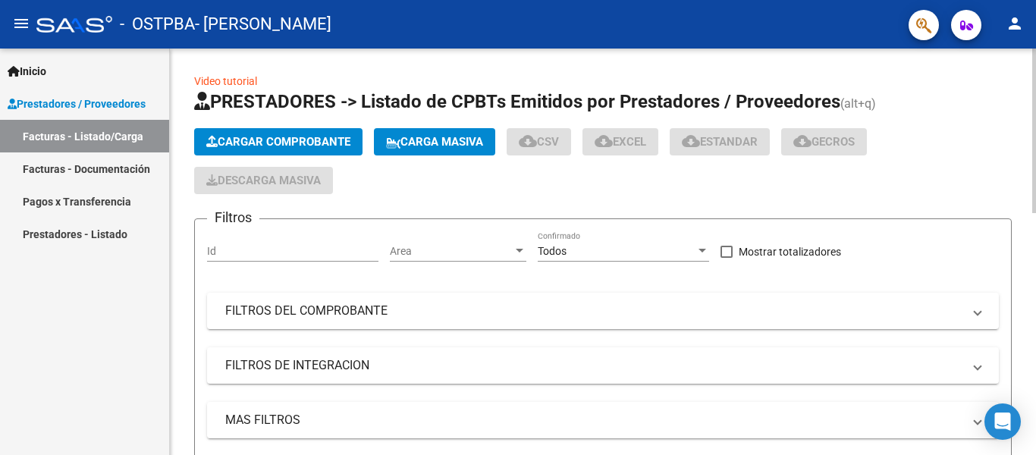
click at [319, 134] on button "Cargar Comprobante" at bounding box center [278, 141] width 168 height 27
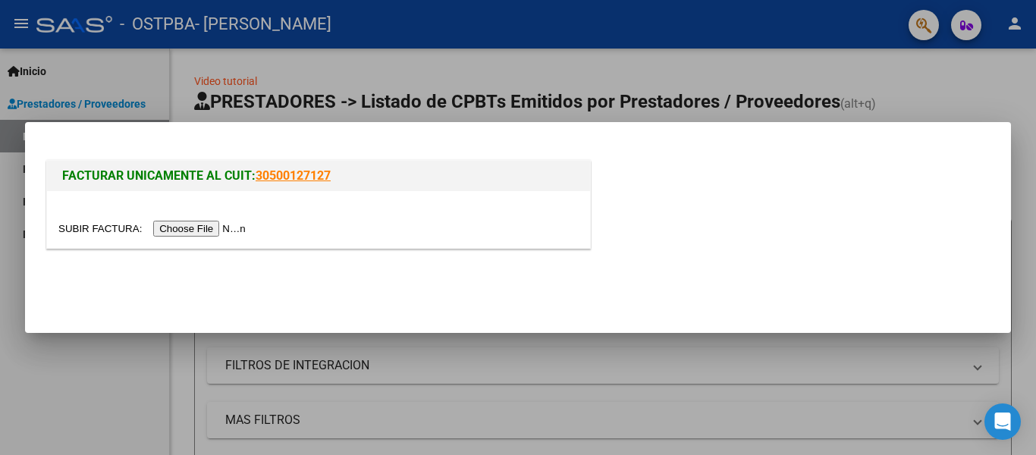
click at [197, 230] on input "file" at bounding box center [154, 229] width 192 height 16
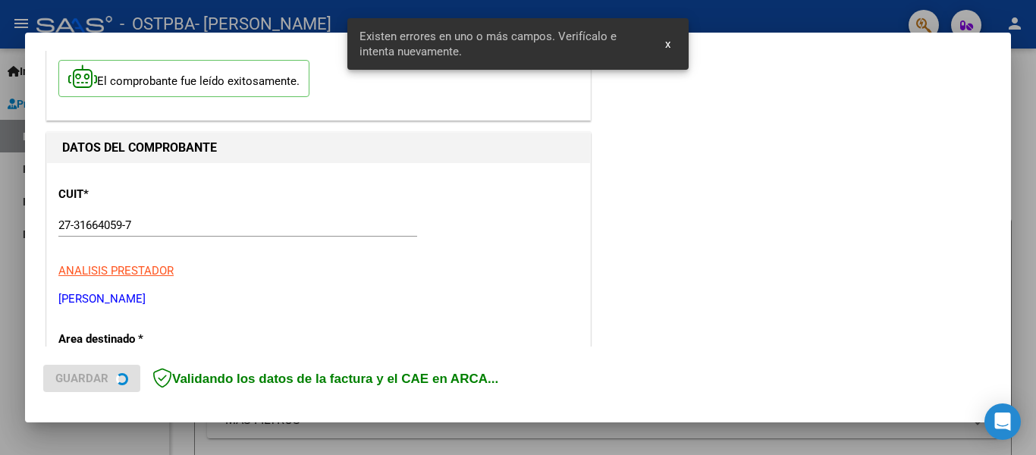
scroll to position [428, 0]
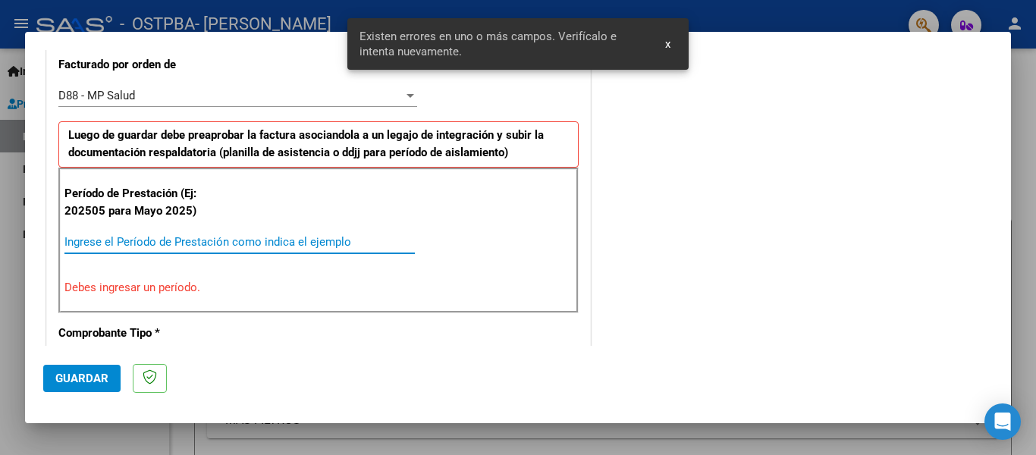
click at [142, 245] on input "Ingrese el Período de Prestación como indica el ejemplo" at bounding box center [239, 242] width 350 height 14
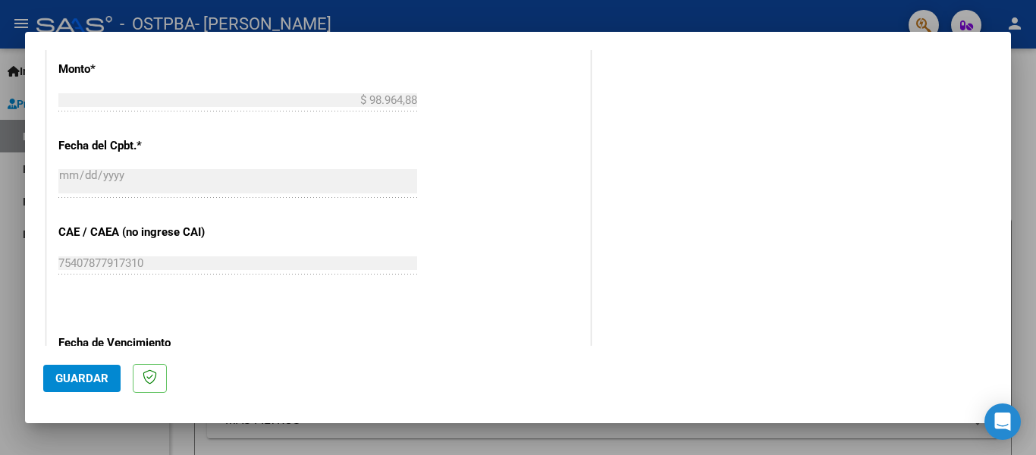
scroll to position [959, 0]
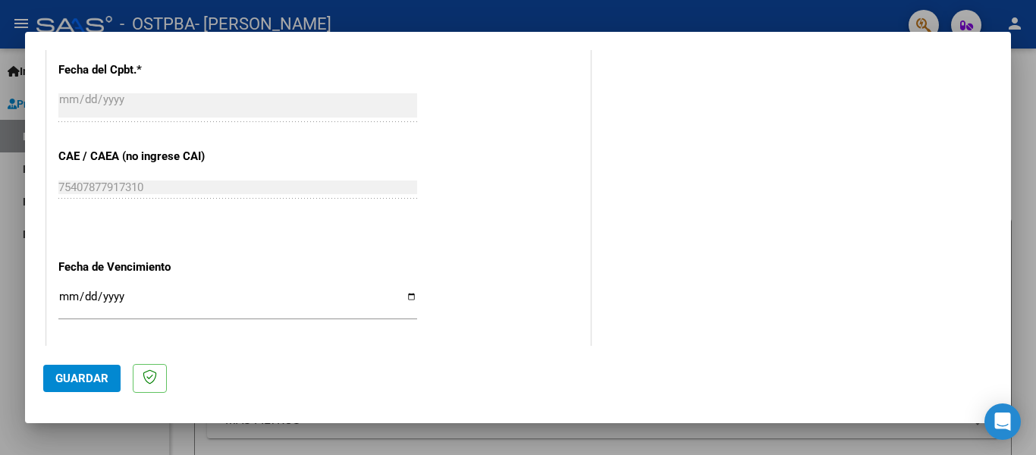
type input "202509"
click at [410, 290] on input "Ingresar la fecha" at bounding box center [237, 302] width 359 height 24
type input "[DATE]"
click at [83, 378] on span "Guardar" at bounding box center [81, 378] width 53 height 14
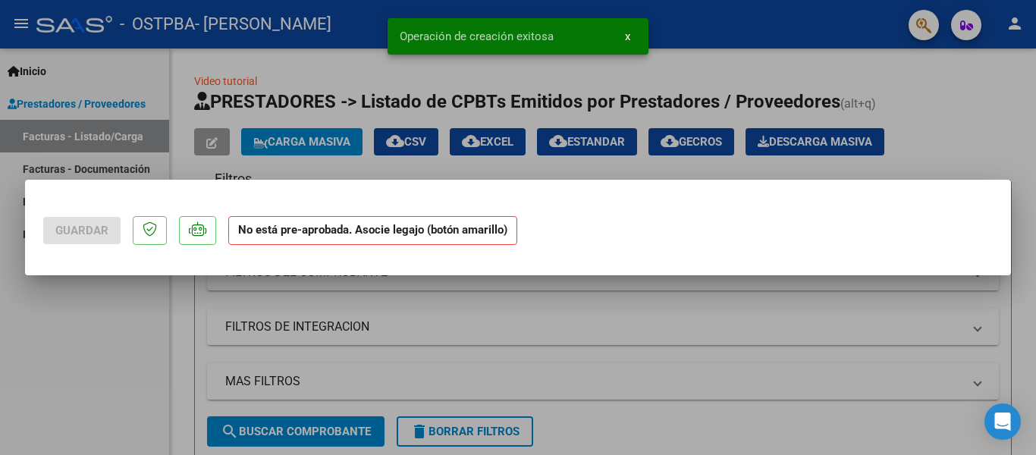
scroll to position [0, 0]
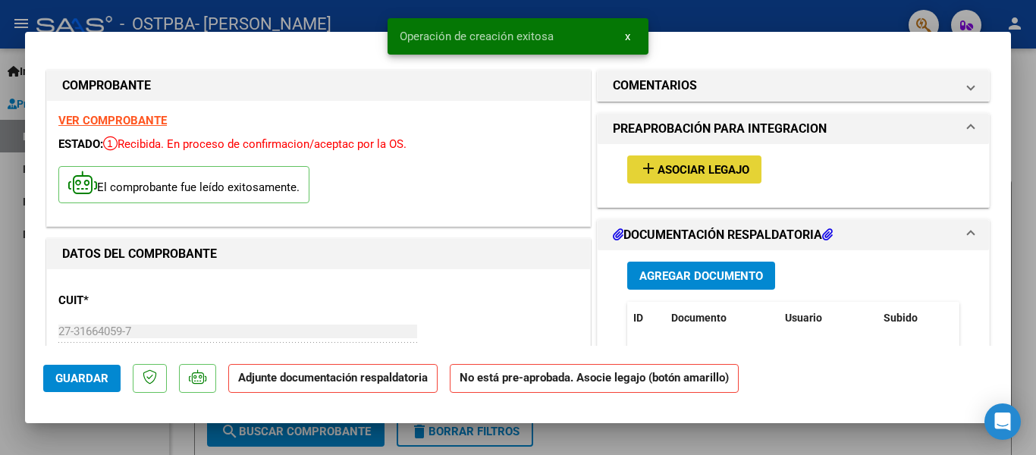
click at [639, 175] on mat-icon "add" at bounding box center [648, 168] width 18 height 18
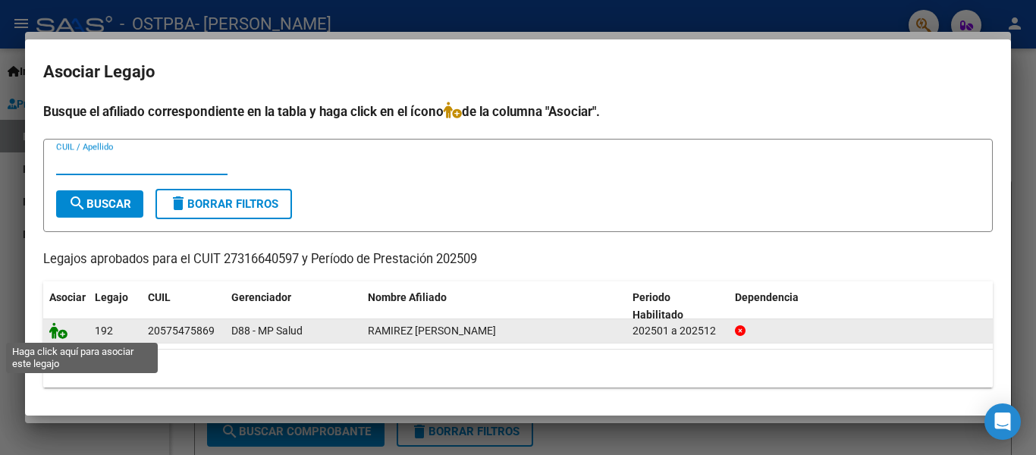
click at [58, 337] on icon at bounding box center [58, 330] width 18 height 17
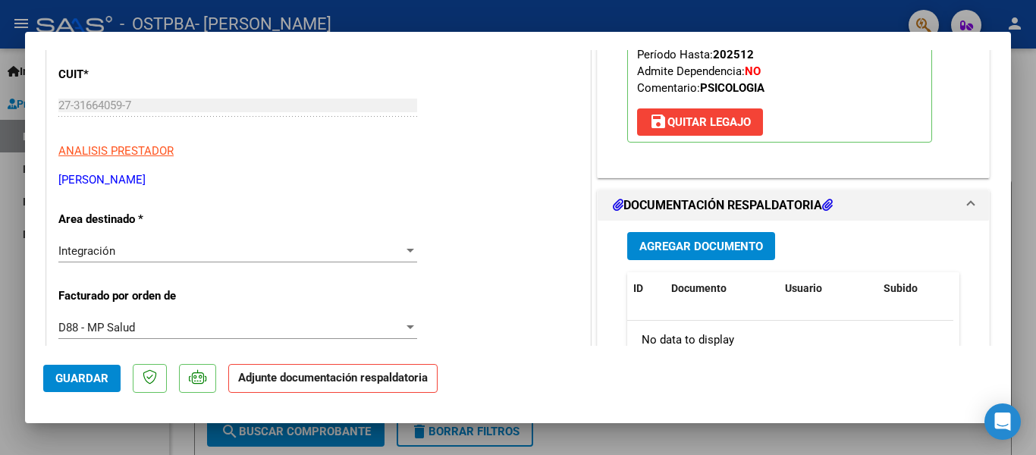
scroll to position [303, 0]
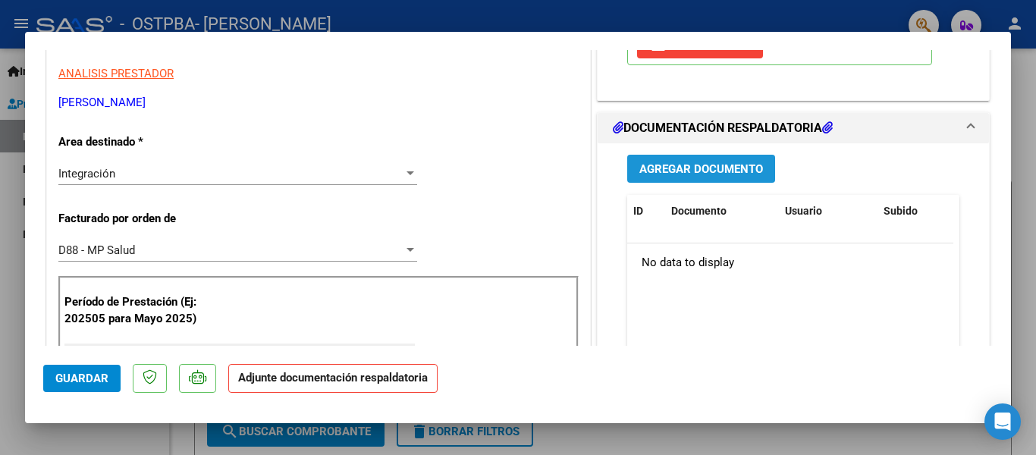
click at [677, 163] on span "Agregar Documento" at bounding box center [701, 169] width 124 height 14
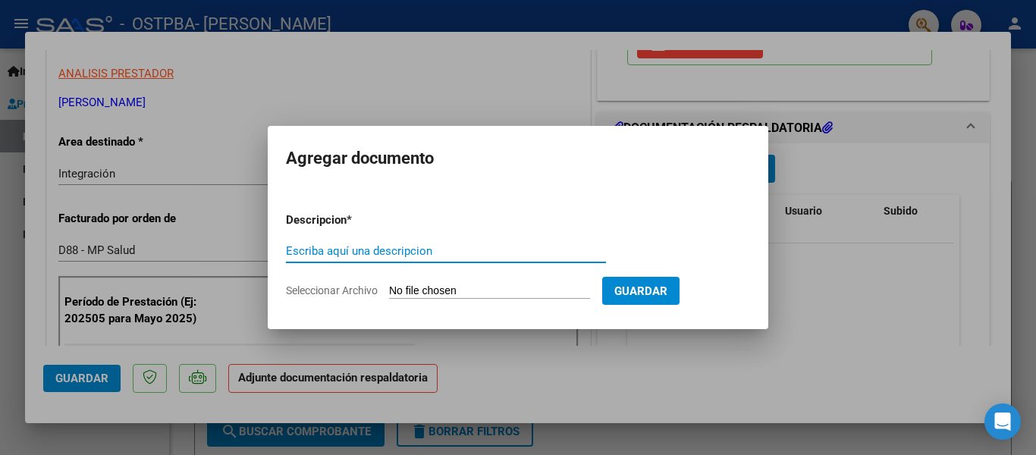
click at [409, 244] on input "Escriba aquí una descripcion" at bounding box center [446, 251] width 320 height 14
type input "Planilla de asistencia"
click at [454, 292] on input "Seleccionar Archivo" at bounding box center [489, 291] width 201 height 14
click at [441, 287] on input "Seleccionar Archivo" at bounding box center [489, 291] width 201 height 14
type input "C:\fakepath\Presentismo Dante Ra sep 25.jpeg"
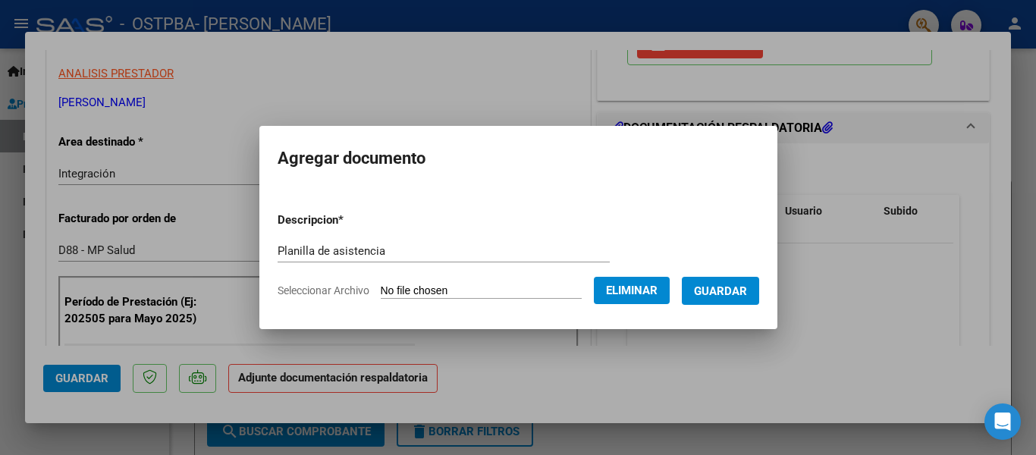
click at [720, 288] on span "Guardar" at bounding box center [720, 291] width 53 height 14
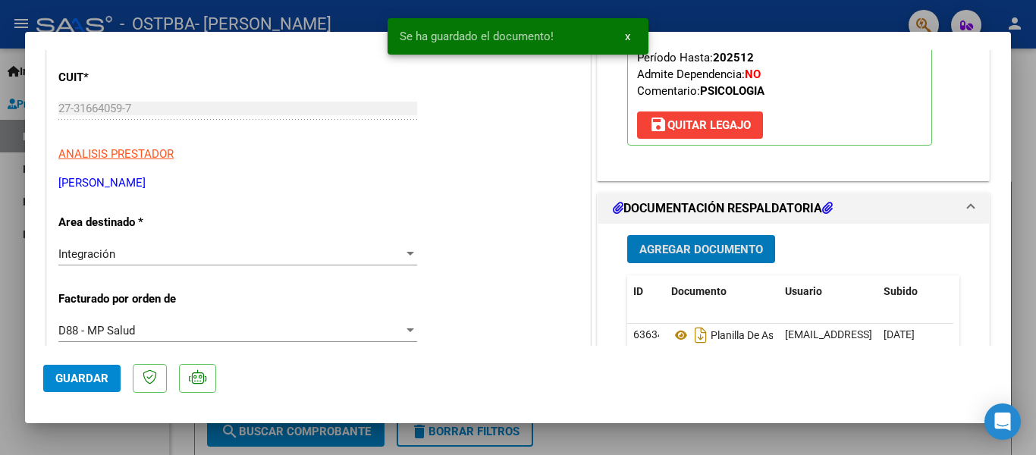
scroll to position [152, 0]
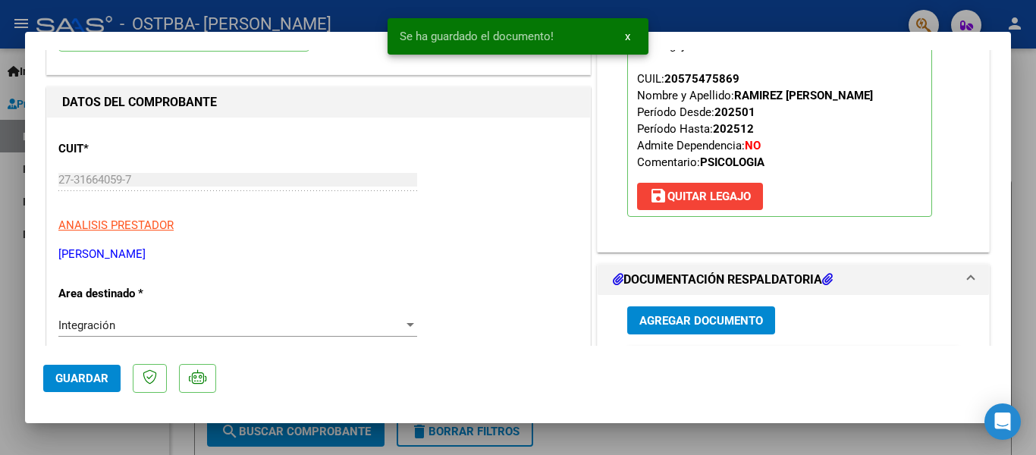
click at [27, 11] on div at bounding box center [518, 227] width 1036 height 455
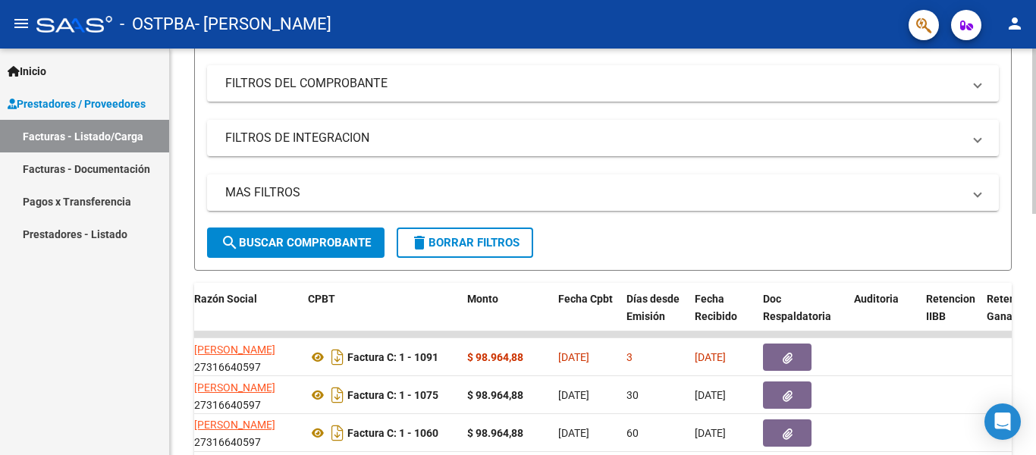
scroll to position [0, 0]
